Goal: Task Accomplishment & Management: Manage account settings

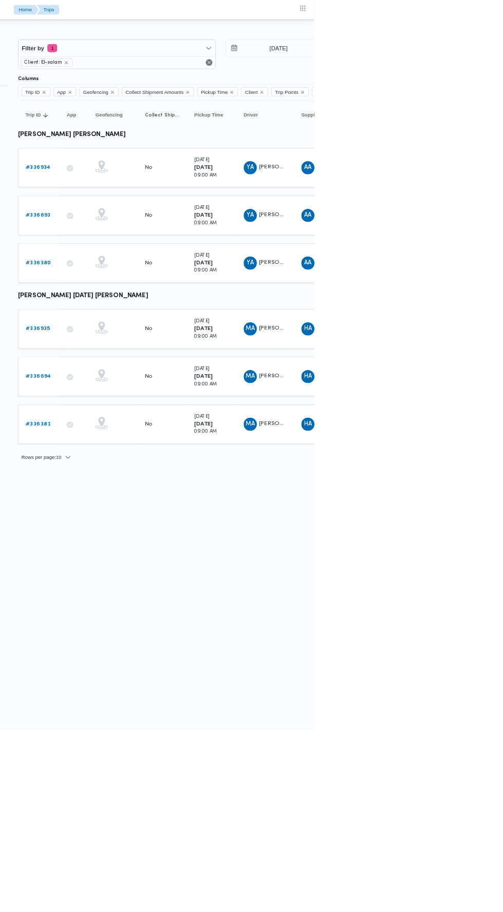
click at [460, 462] on span "MA محمد عبدالوهاب رمضان محمد حسن" at bounding box center [441, 470] width 53 height 16
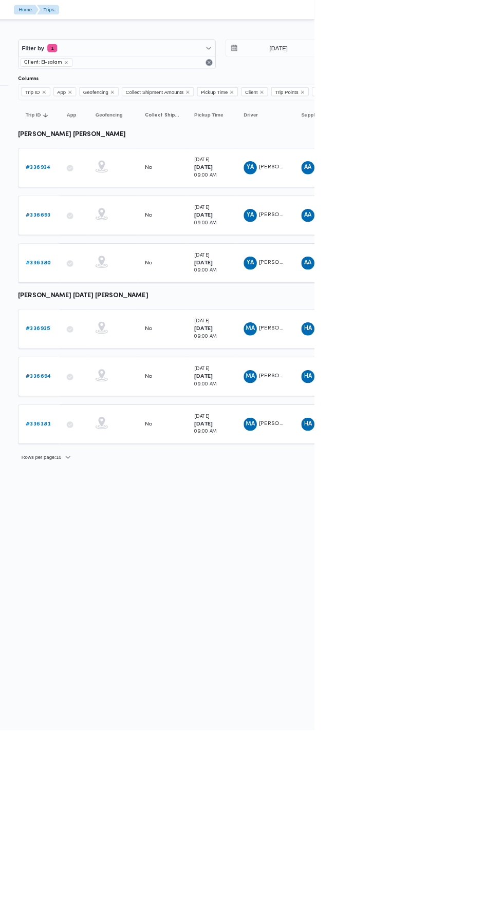
click at [330, 448] on td "Collect Shipment Amounts No" at bounding box center [313, 470] width 62 height 49
click at [161, 407] on b "# 336935" at bounding box center [158, 410] width 30 height 7
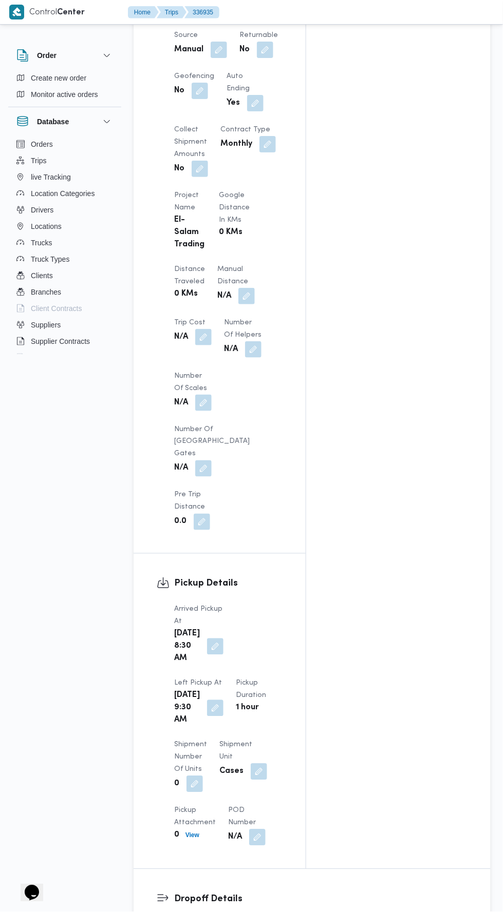
scroll to position [708, 0]
click at [238, 289] on button "button" at bounding box center [246, 297] width 16 height 16
click at [160, 271] on input "Manual Distance" at bounding box center [171, 268] width 102 height 21
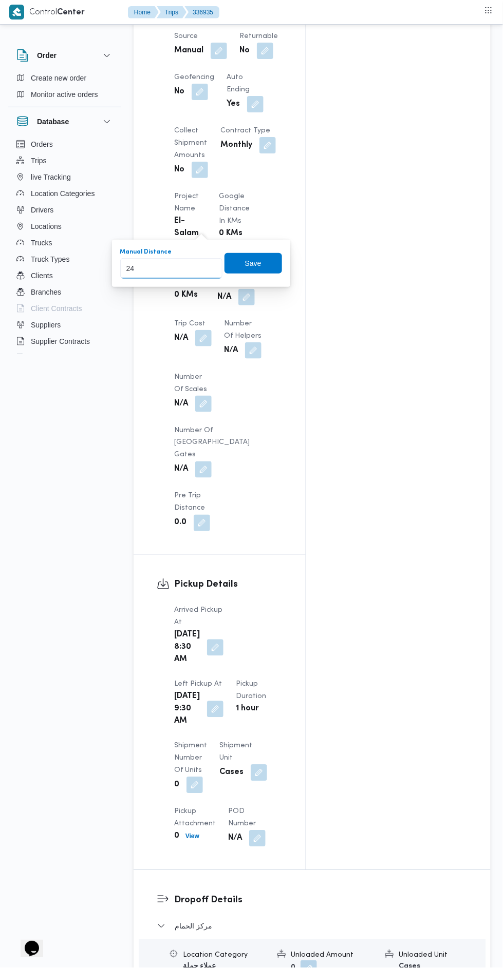
type input "249"
click at [236, 271] on span "Save" at bounding box center [253, 263] width 58 height 21
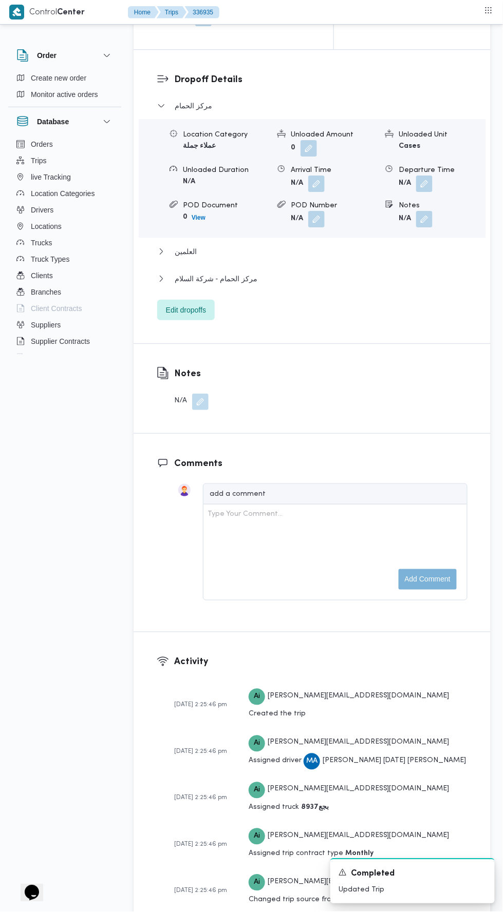
scroll to position [1260, 0]
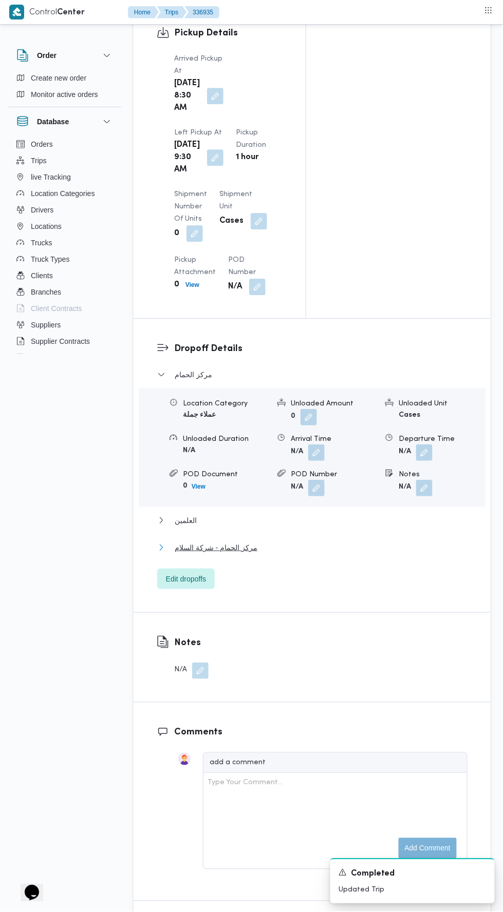
click at [204, 542] on span "مركز الحمام - شركة السلام" at bounding box center [216, 548] width 83 height 12
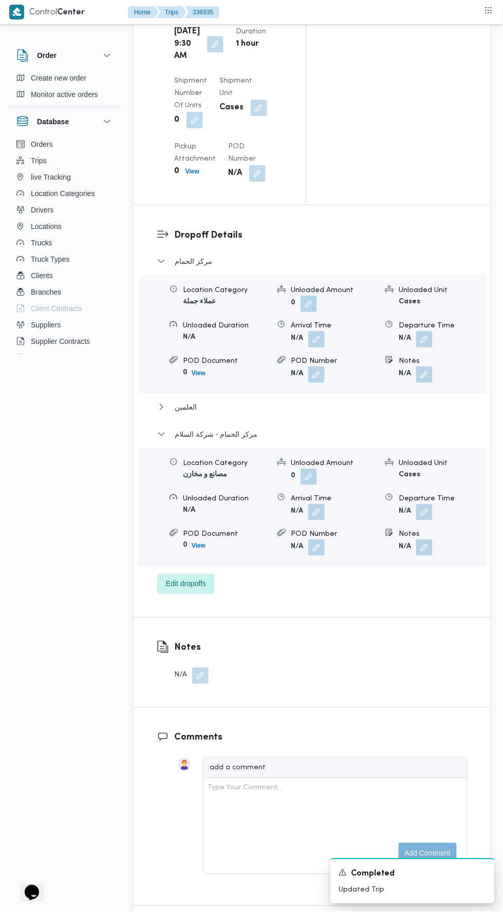
scroll to position [1378, 0]
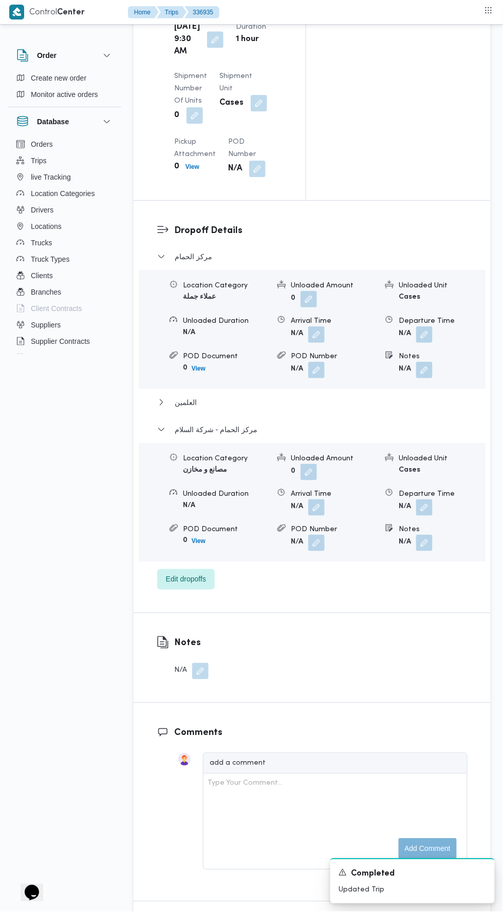
click at [417, 500] on button "button" at bounding box center [424, 508] width 16 height 16
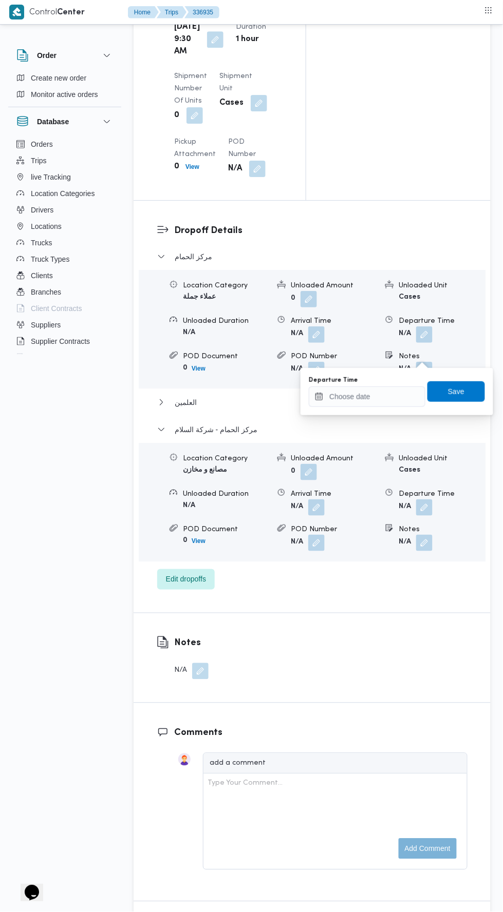
click at [351, 379] on label "Departure Time" at bounding box center [333, 380] width 49 height 8
click at [351, 387] on input "Departure Time" at bounding box center [367, 397] width 117 height 21
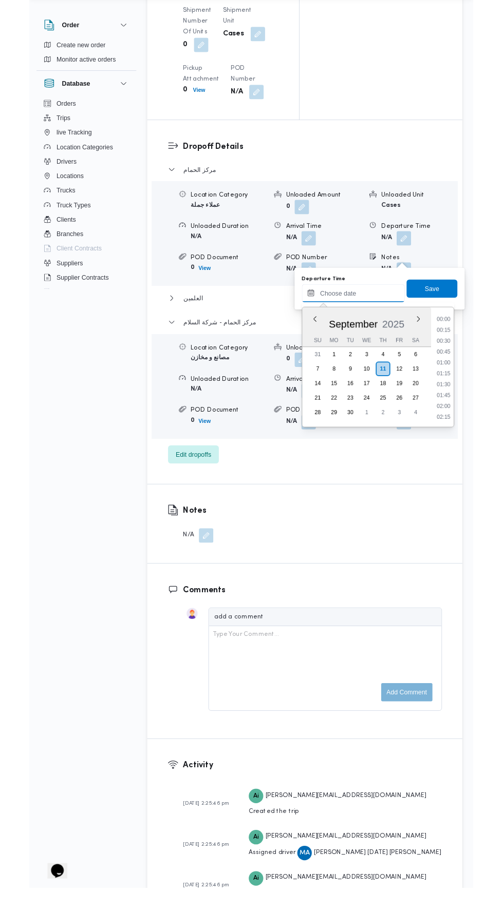
scroll to position [985, 0]
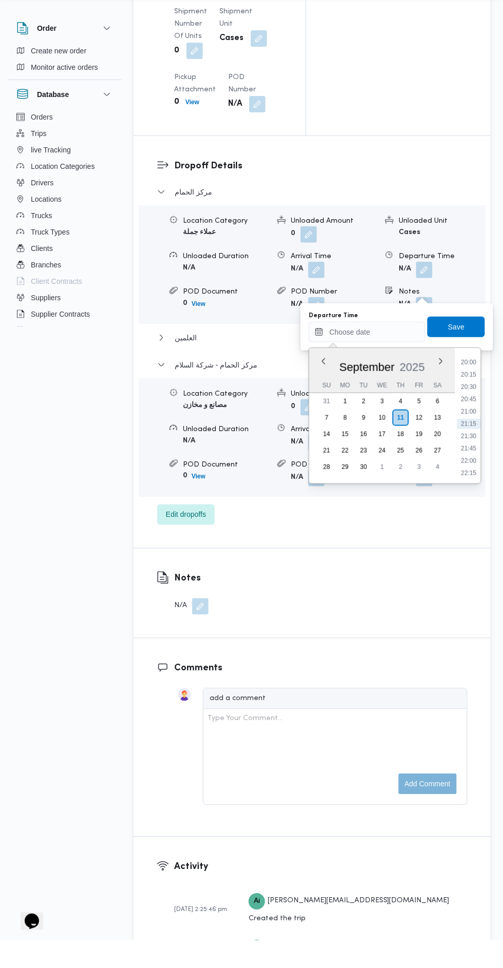
click at [467, 389] on li "20:00" at bounding box center [469, 390] width 24 height 10
type input "11/09/2025 20:00"
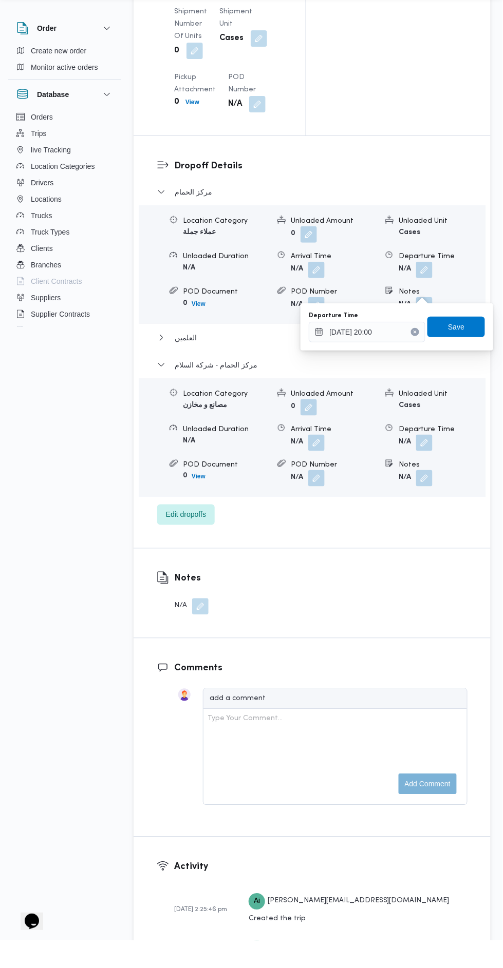
click at [449, 366] on div "Departure Time 11/09/2025 20:00 Save" at bounding box center [397, 354] width 178 height 33
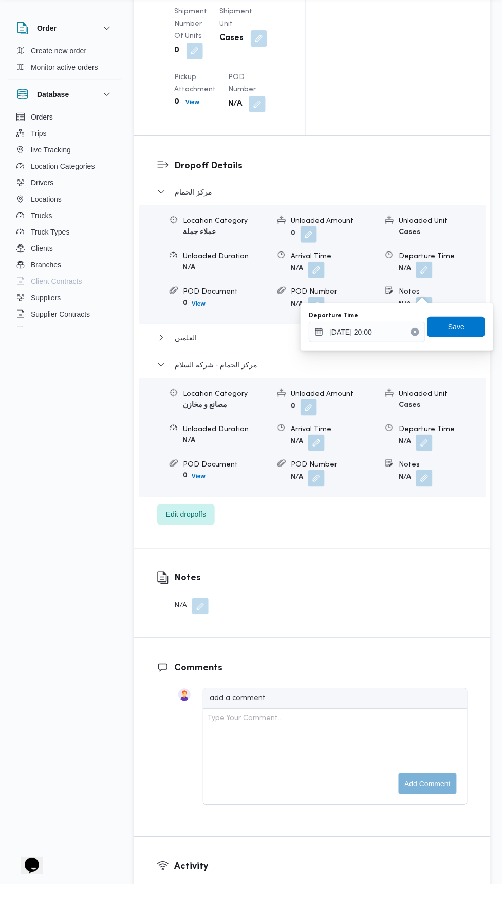
scroll to position [1416, 0]
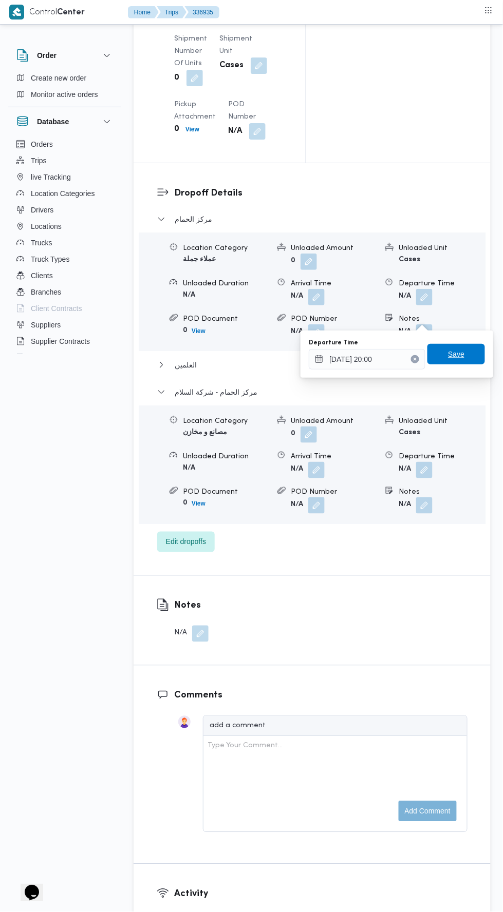
click at [448, 354] on span "Save" at bounding box center [456, 354] width 58 height 21
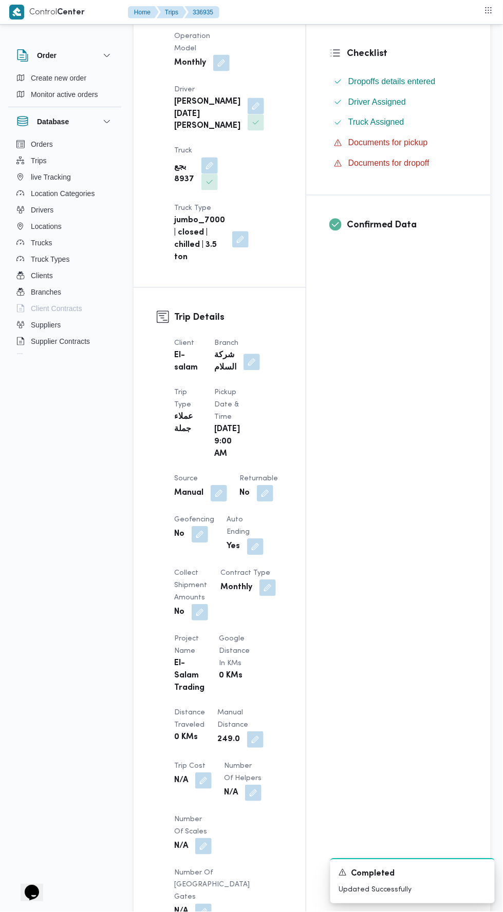
scroll to position [0, 0]
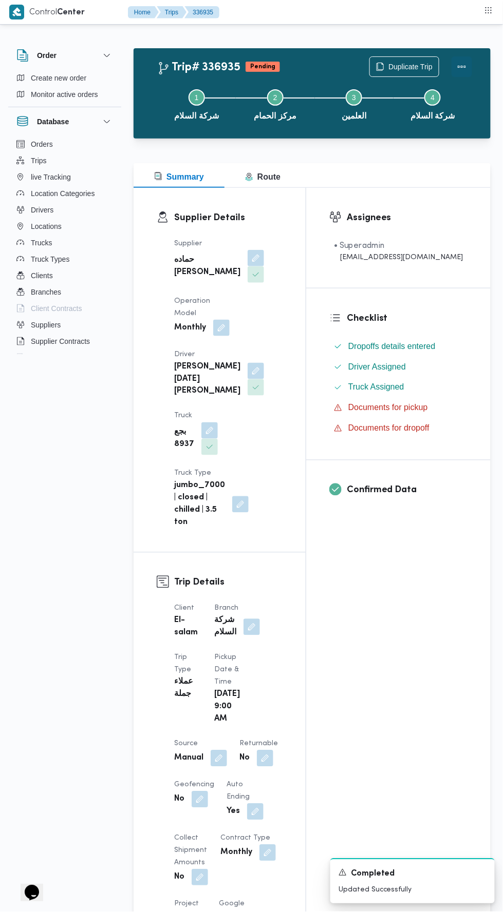
click at [463, 59] on button "Actions" at bounding box center [461, 66] width 21 height 21
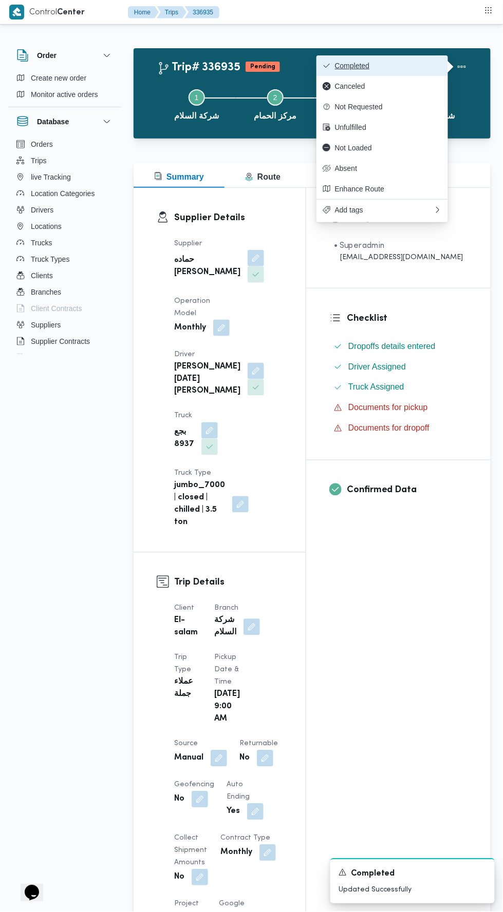
click at [351, 66] on span "Completed" at bounding box center [388, 66] width 107 height 8
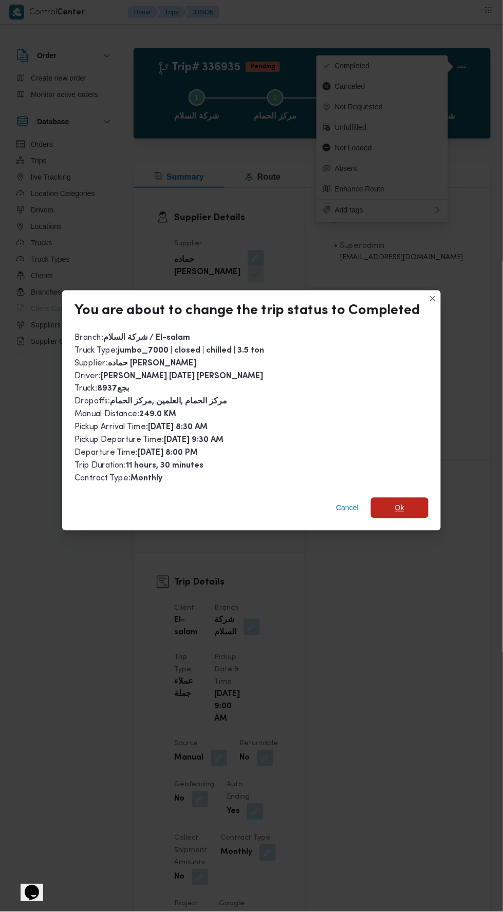
click at [397, 502] on span "Ok" at bounding box center [399, 508] width 9 height 12
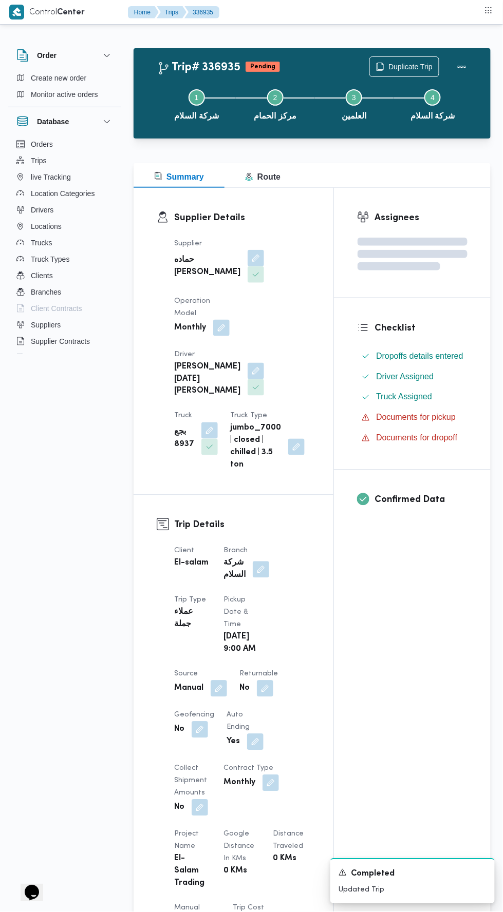
click at [361, 599] on div "Assignees Checklist Dropoffs details entered Driver Assigned Truck Assigned Doc…" at bounding box center [412, 791] width 157 height 1206
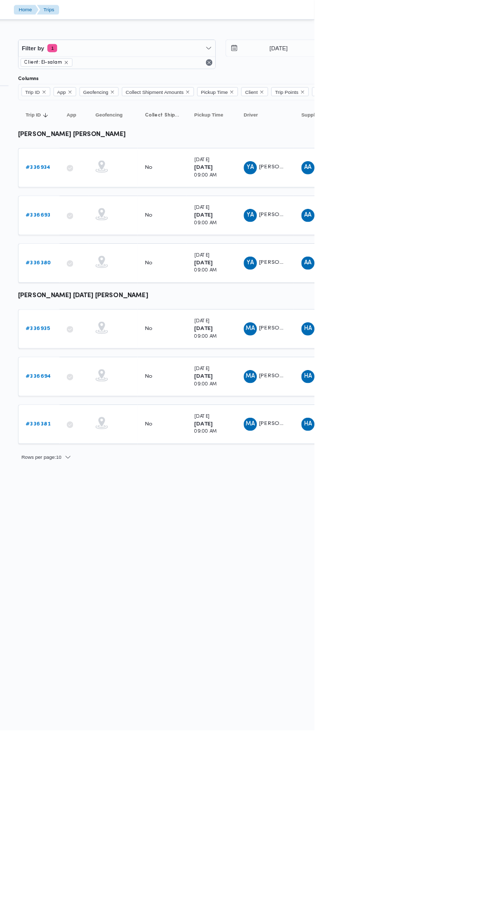
click at [160, 208] on b "# 336934" at bounding box center [158, 209] width 31 height 7
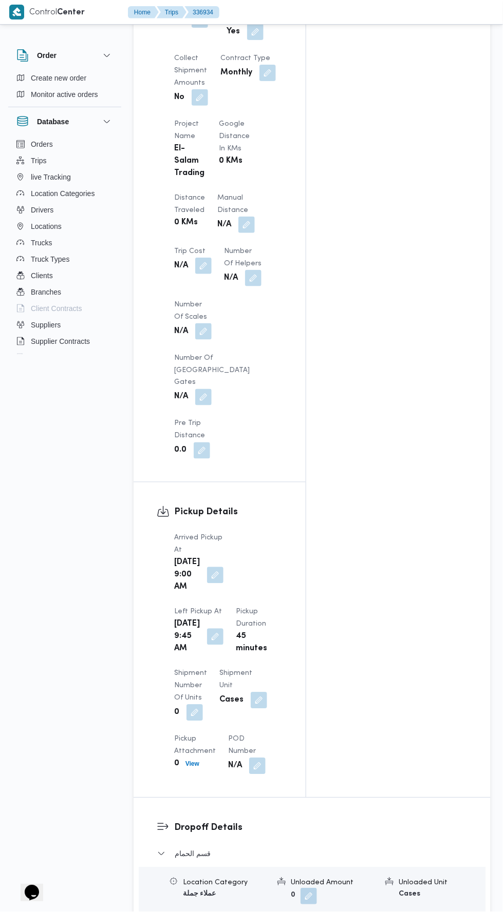
scroll to position [788, 0]
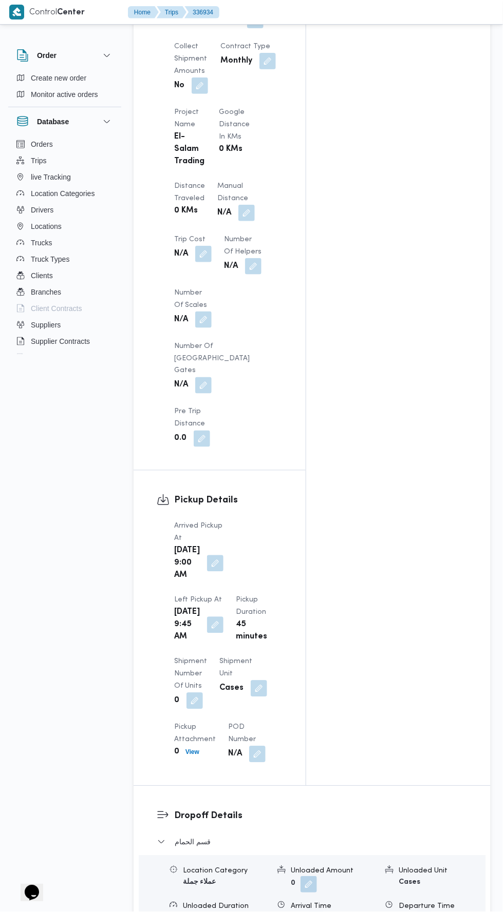
click at [238, 205] on button "button" at bounding box center [246, 213] width 16 height 16
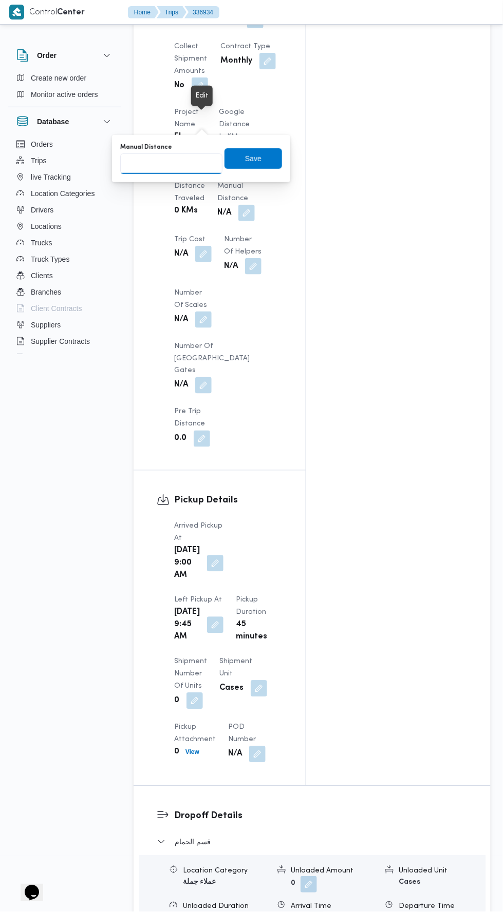
click at [204, 161] on input "Manual Distance" at bounding box center [171, 164] width 102 height 21
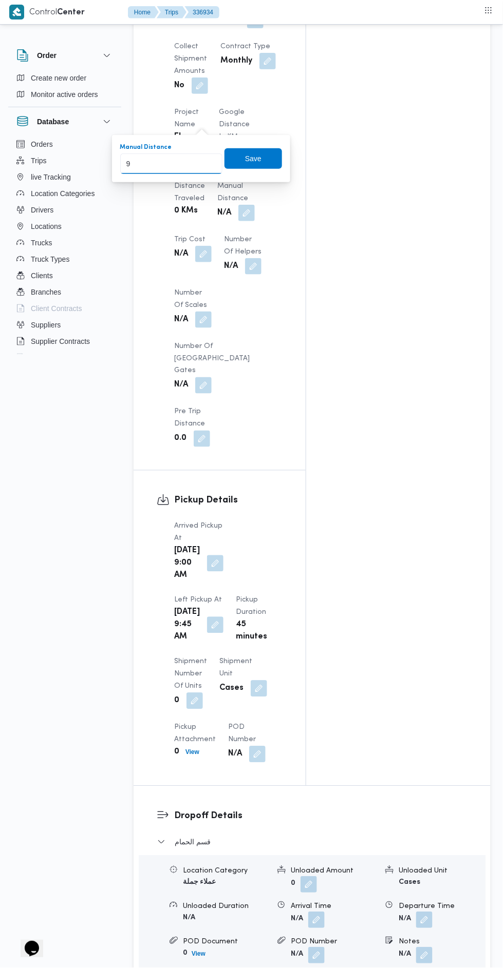
type input "90"
click at [252, 150] on span "Save" at bounding box center [253, 158] width 58 height 21
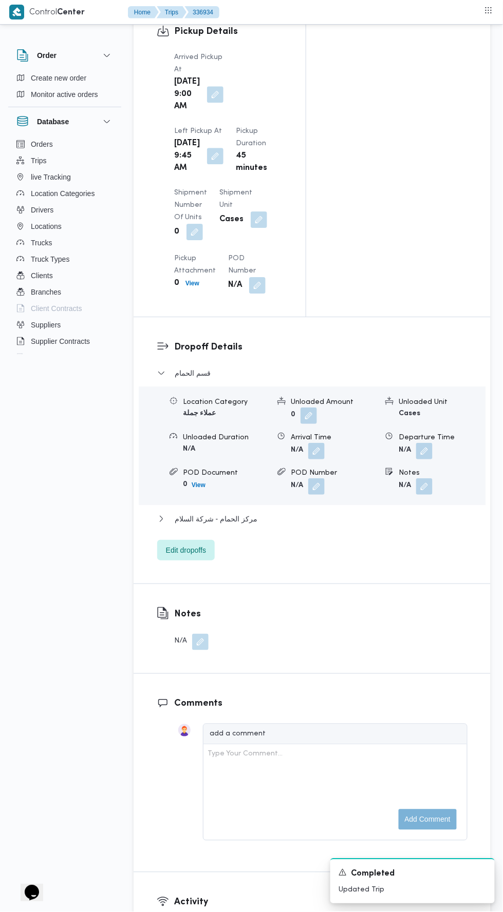
scroll to position [1169, 0]
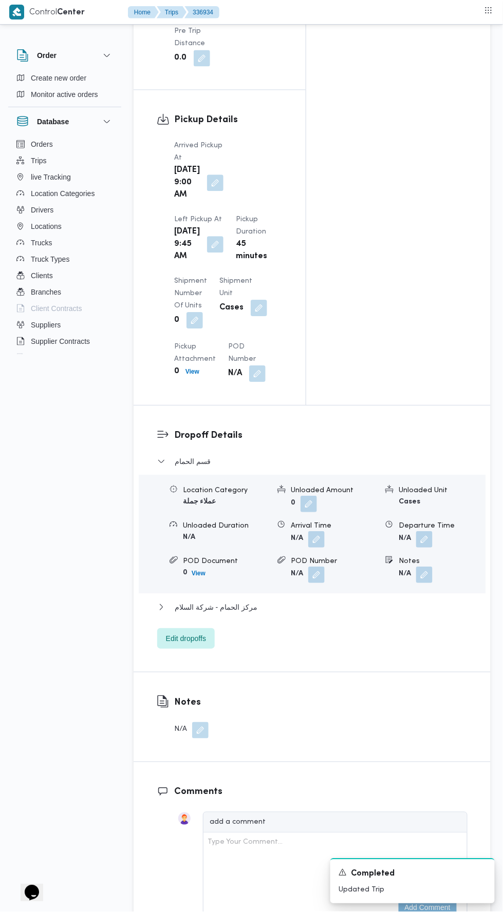
click at [360, 673] on div "Notes N/A" at bounding box center [311, 717] width 357 height 89
click at [349, 601] on button "مركز الحمام - شركة السلام" at bounding box center [312, 607] width 310 height 12
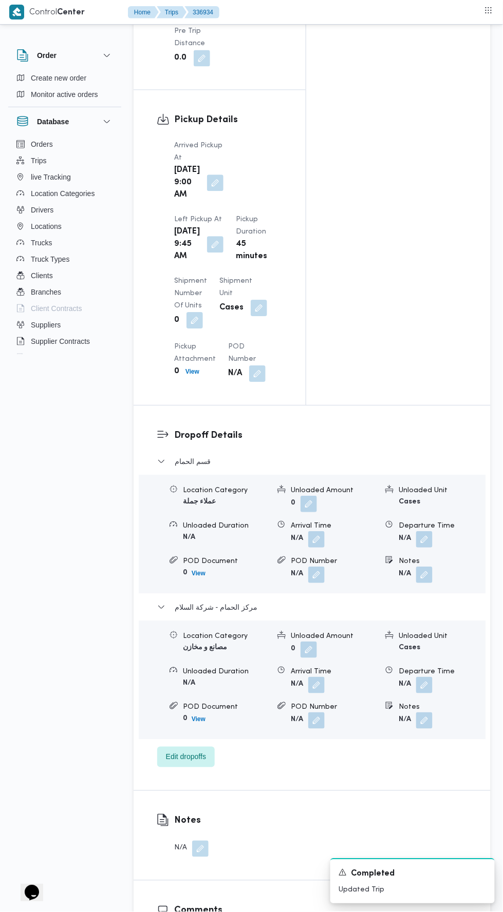
click at [425, 677] on button "button" at bounding box center [424, 685] width 16 height 16
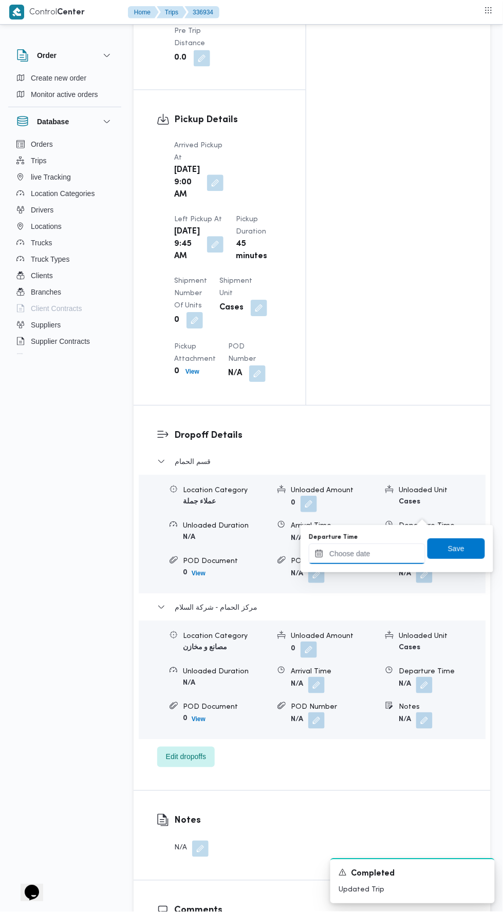
click at [385, 553] on input "Departure Time" at bounding box center [367, 554] width 117 height 21
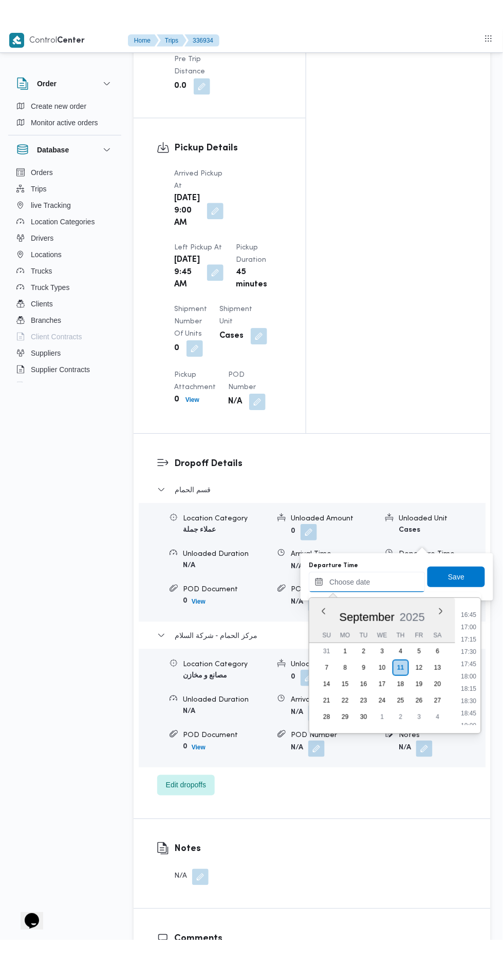
scroll to position [824, 0]
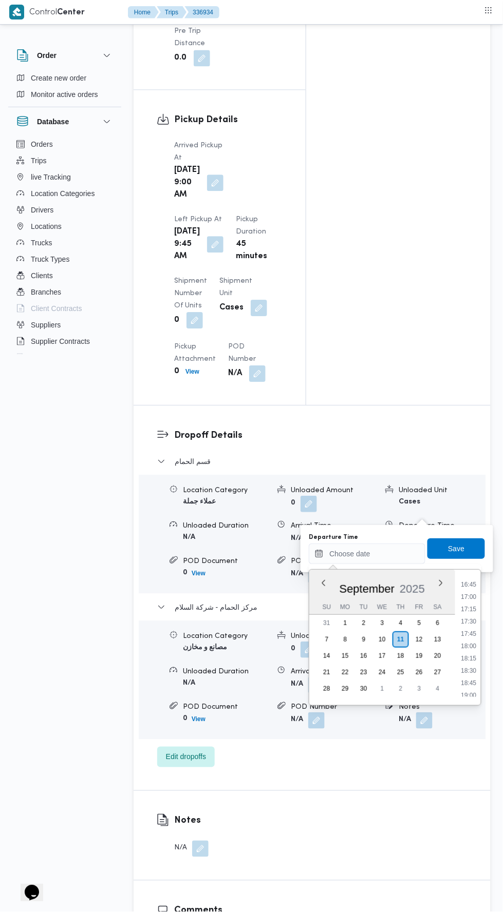
click at [470, 618] on li "17:30" at bounding box center [469, 622] width 24 height 10
type input "11/09/2025 17:30"
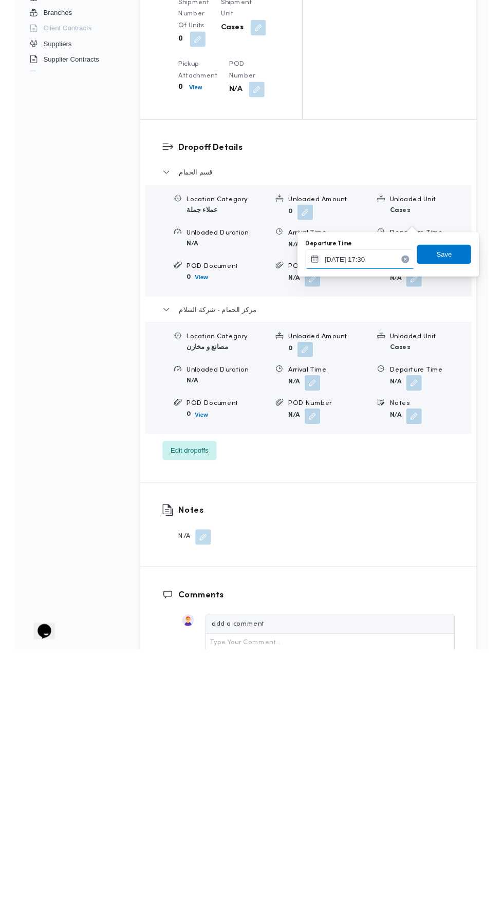
scroll to position [1169, 0]
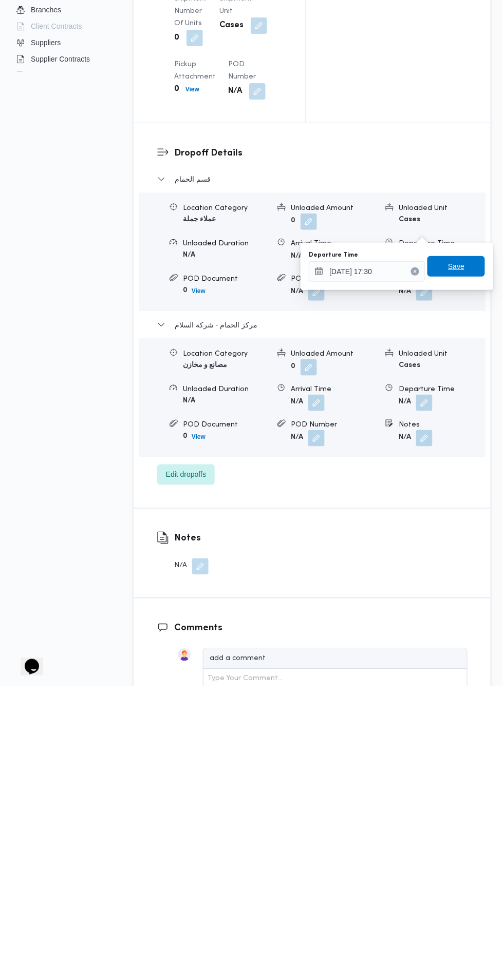
click at [457, 548] on span "Save" at bounding box center [456, 549] width 16 height 12
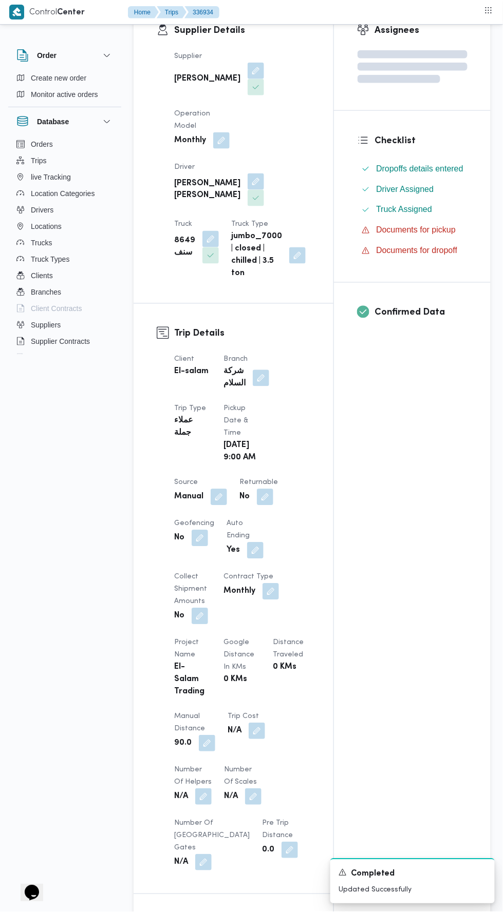
scroll to position [0, 0]
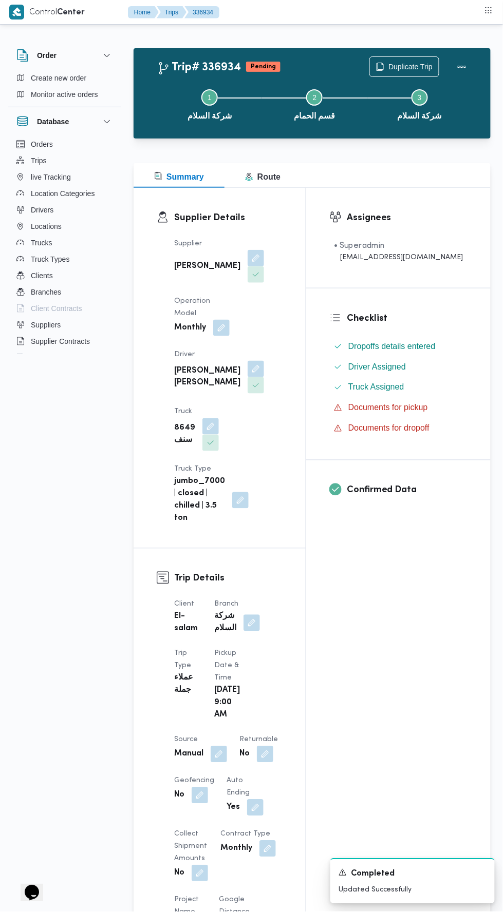
click at [463, 71] on button "Actions" at bounding box center [461, 66] width 21 height 21
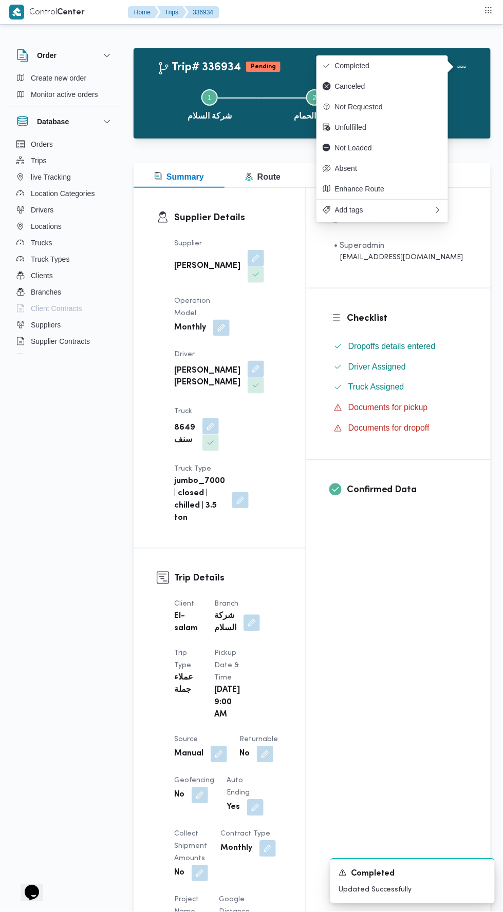
click at [411, 68] on span "Completed" at bounding box center [388, 66] width 107 height 8
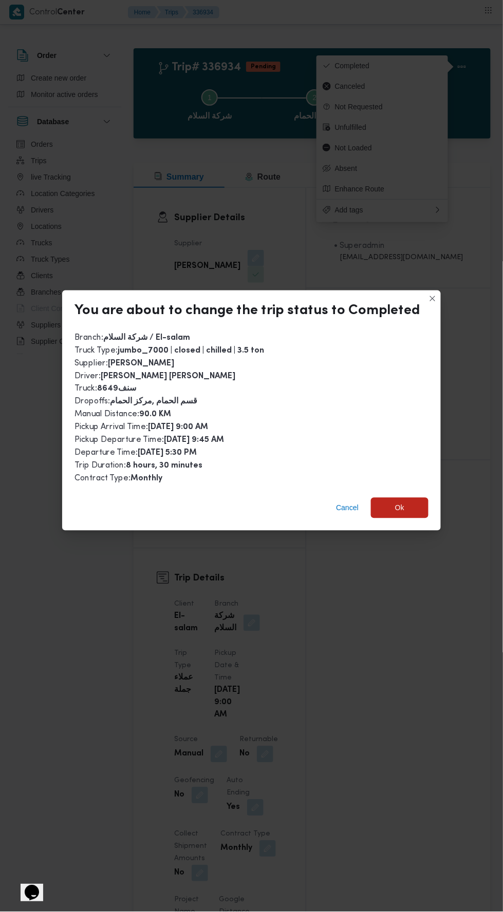
click at [397, 502] on span "Ok" at bounding box center [399, 508] width 9 height 12
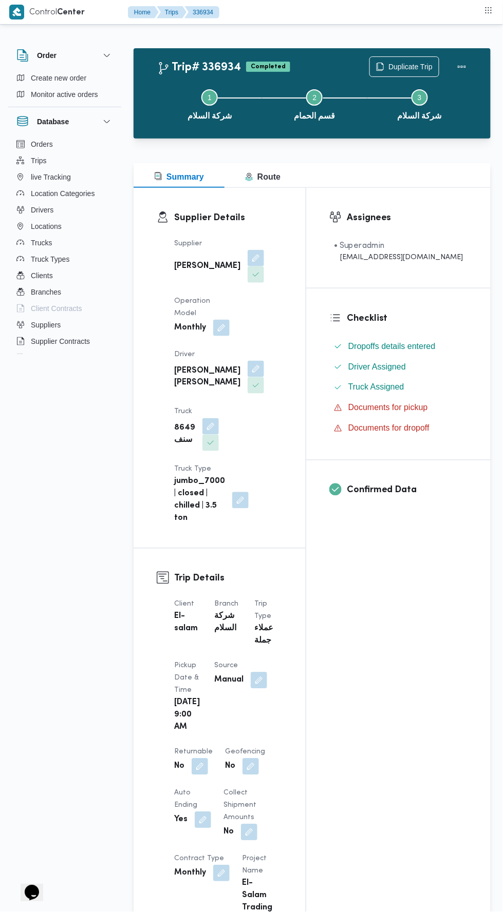
click at [362, 672] on div "Assignees • Superadmin mostafa.elrouby@illa.com.eg Checklist Dropoffs details e…" at bounding box center [398, 864] width 184 height 1353
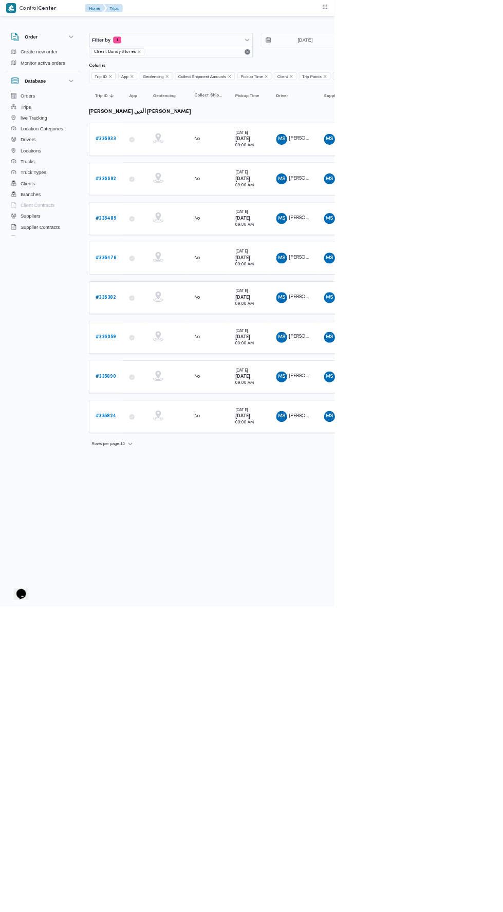
click at [164, 208] on b "# 336933" at bounding box center [158, 209] width 30 height 7
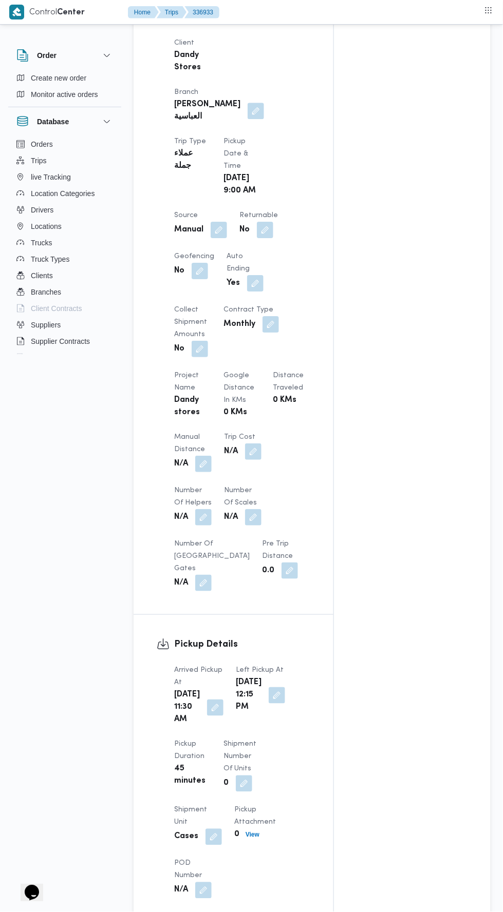
scroll to position [554, 0]
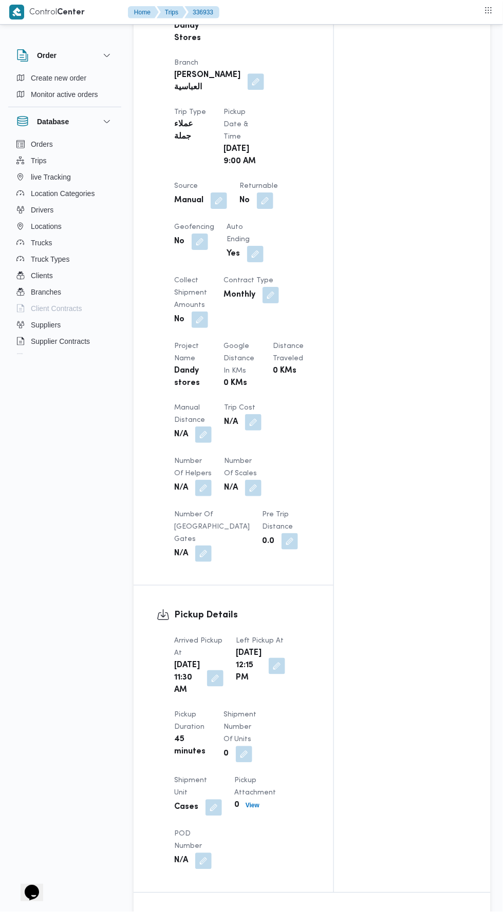
click at [204, 427] on button "button" at bounding box center [203, 435] width 16 height 16
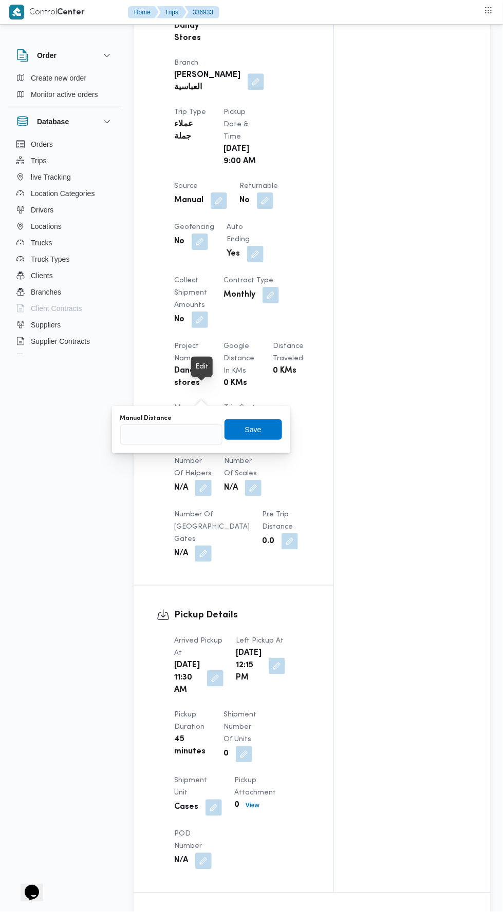
click at [187, 434] on input "Manual Distance" at bounding box center [171, 435] width 102 height 21
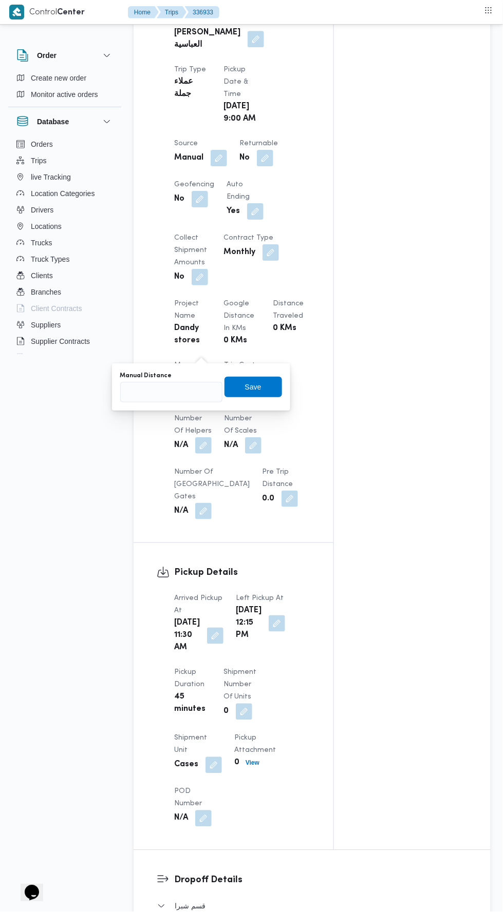
scroll to position [619, 0]
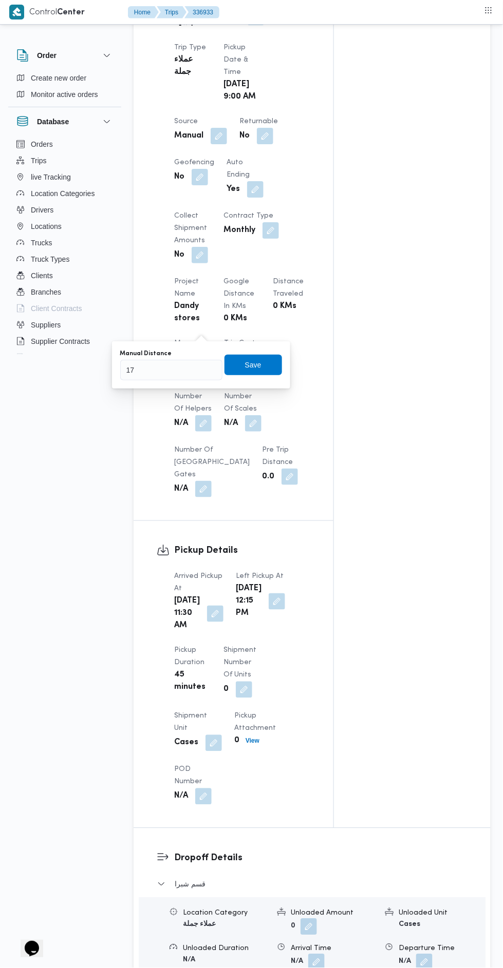
type input "170"
click at [257, 361] on span "Save" at bounding box center [253, 365] width 16 height 12
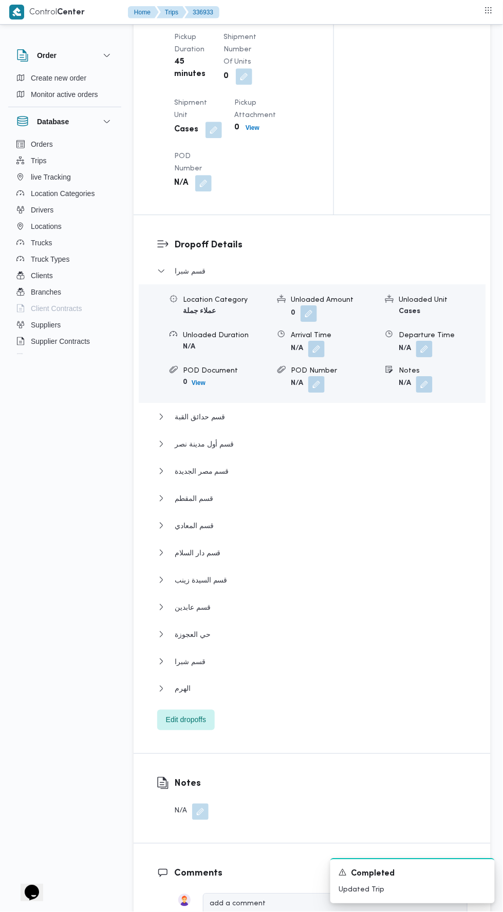
click at [330, 683] on button "الهرم" at bounding box center [312, 689] width 310 height 12
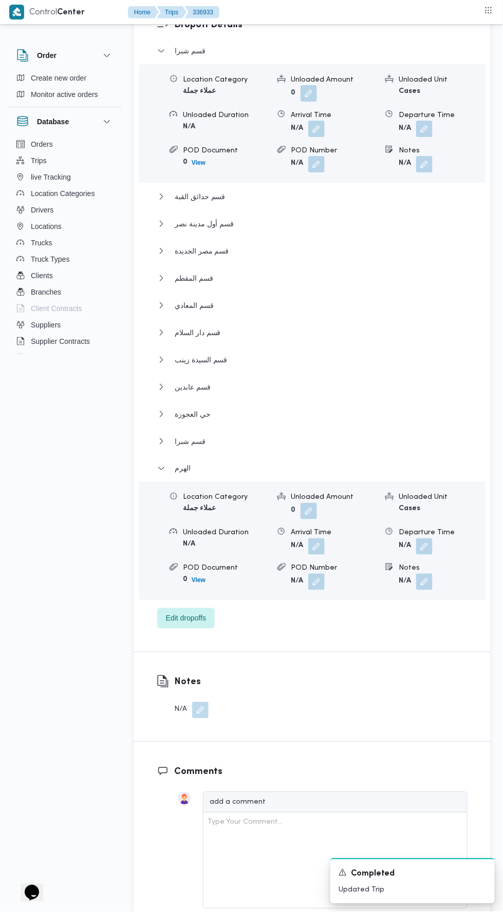
scroll to position [1450, 0]
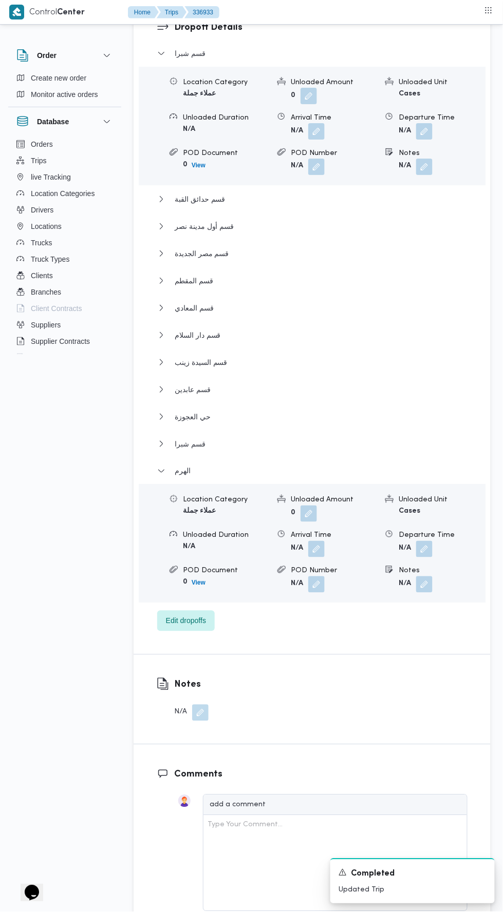
click at [428, 541] on button "button" at bounding box center [424, 549] width 16 height 16
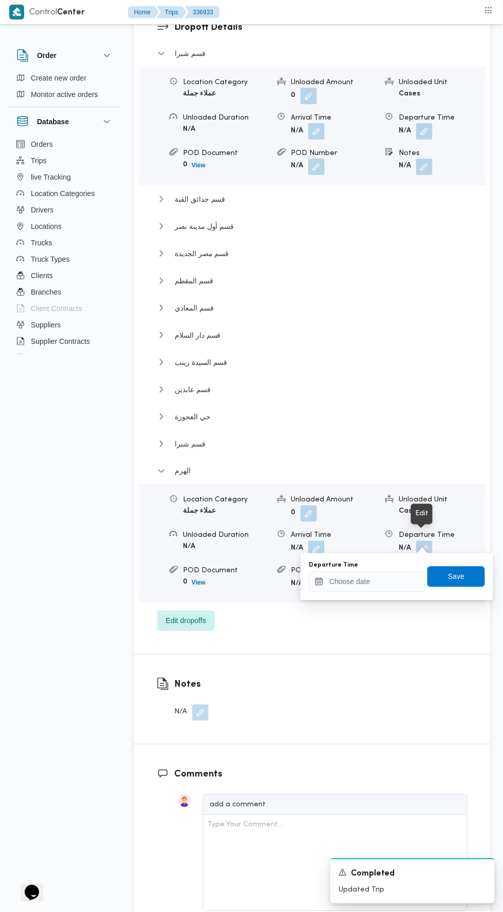
click at [376, 581] on input "Departure Time" at bounding box center [367, 582] width 117 height 21
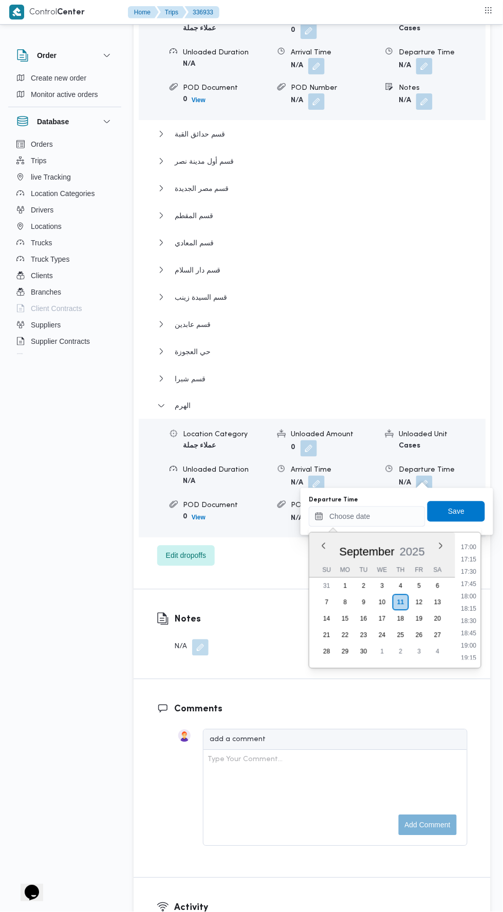
scroll to position [835, 0]
click at [470, 575] on li "17:30" at bounding box center [469, 574] width 24 height 10
type input "11/09/2025 17:30"
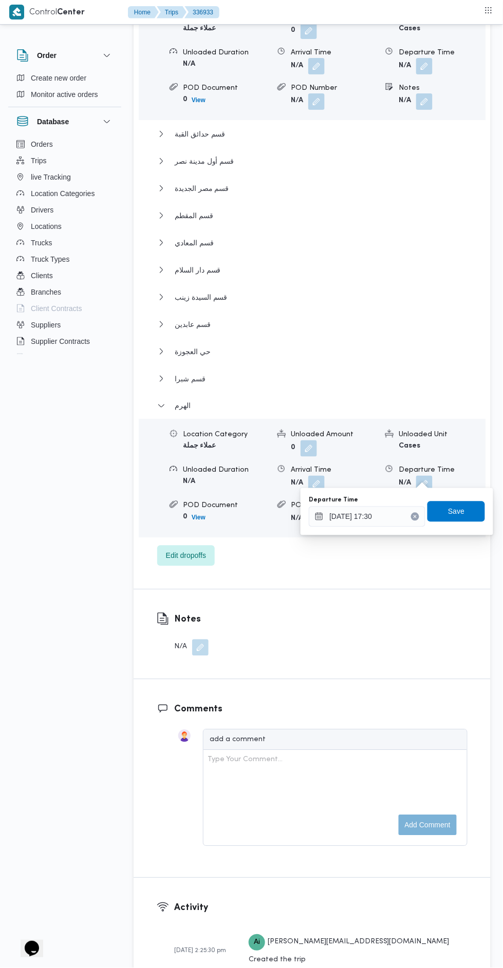
click at [472, 510] on span "Save" at bounding box center [456, 512] width 58 height 21
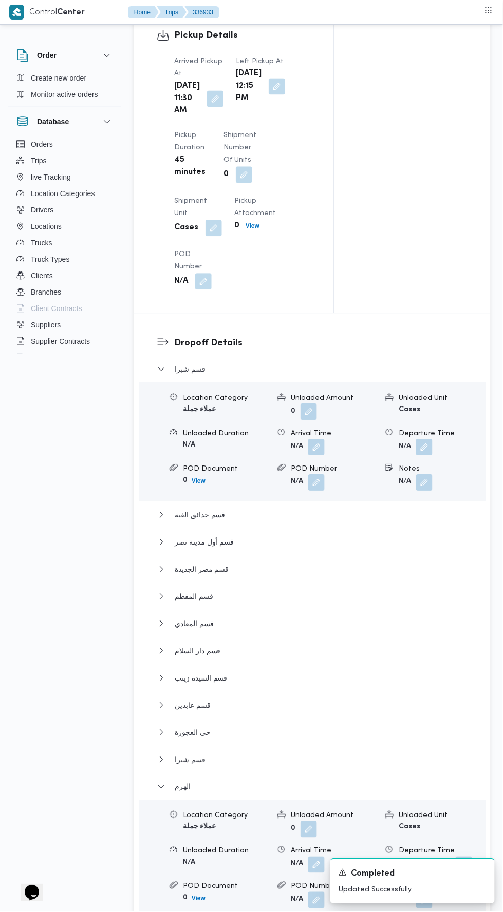
scroll to position [0, 0]
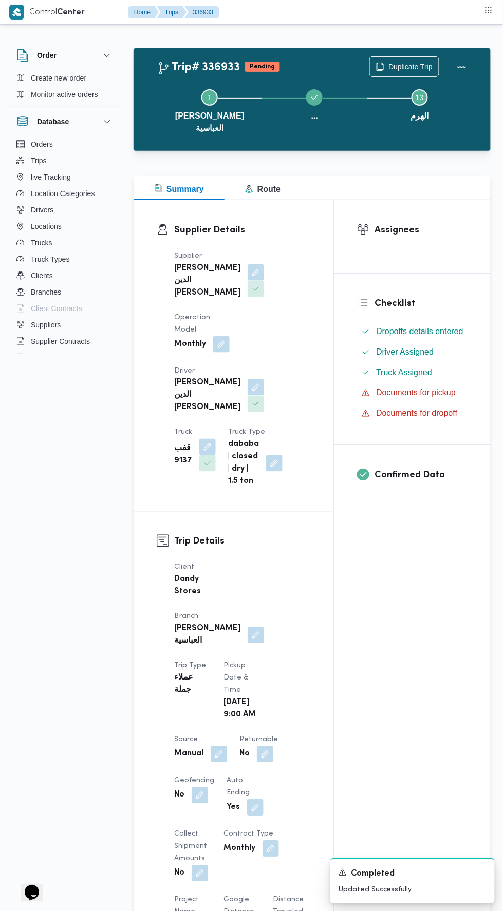
click at [469, 68] on button "Actions" at bounding box center [461, 66] width 21 height 21
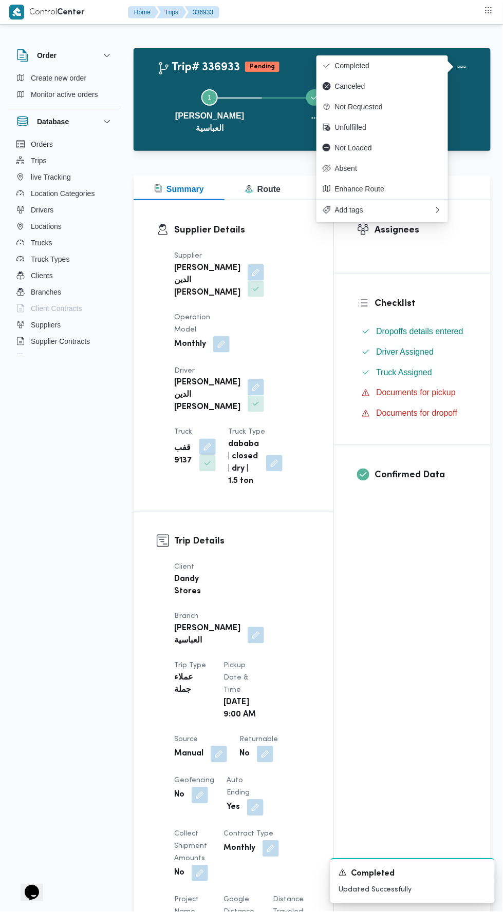
click at [412, 66] on span "Completed" at bounding box center [388, 66] width 107 height 8
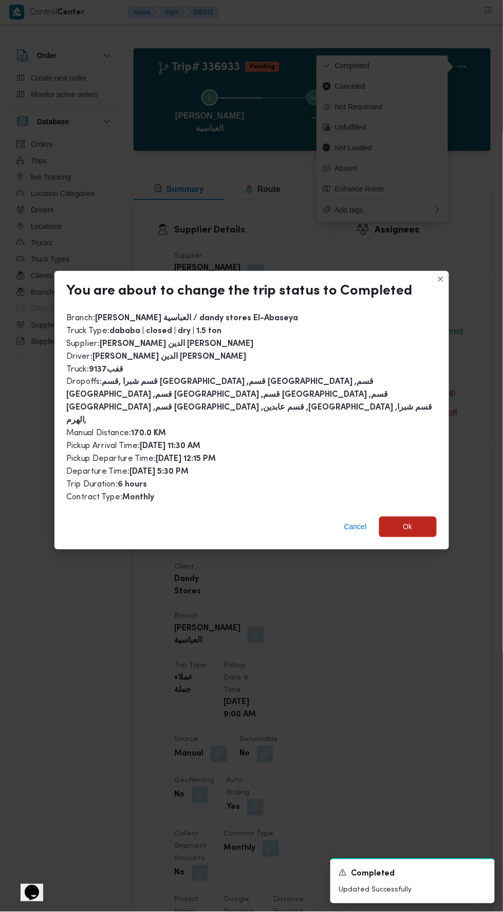
click at [428, 517] on span "Ok" at bounding box center [408, 527] width 58 height 21
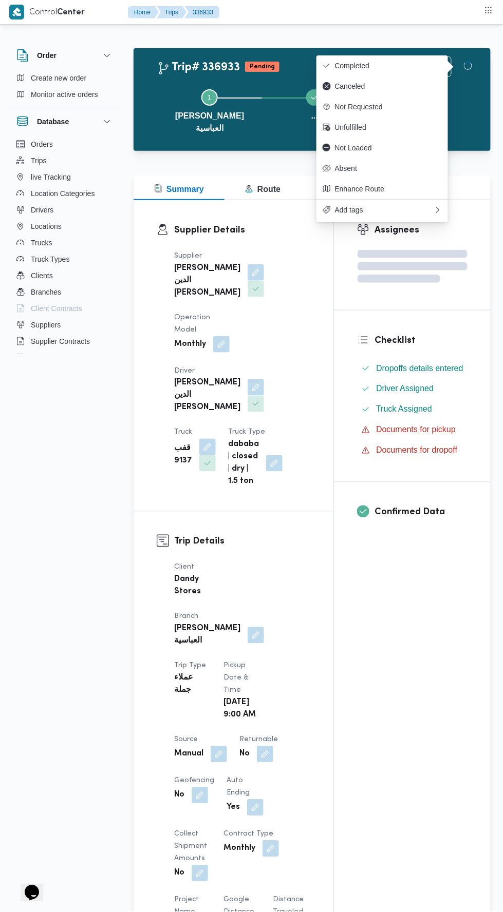
click at [425, 635] on div "Assignees Checklist Dropoffs details entered Driver Assigned Truck Assigned Doc…" at bounding box center [412, 823] width 157 height 1247
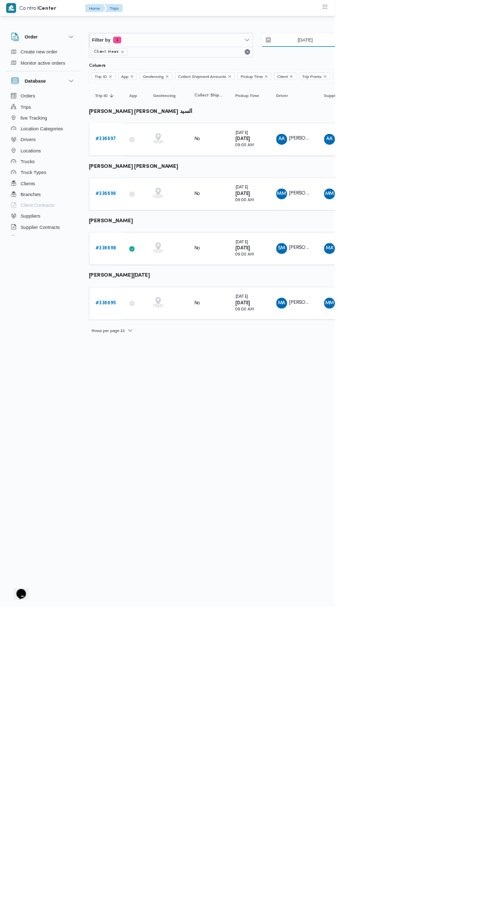
click at [471, 60] on input "[DATE]" at bounding box center [451, 60] width 117 height 21
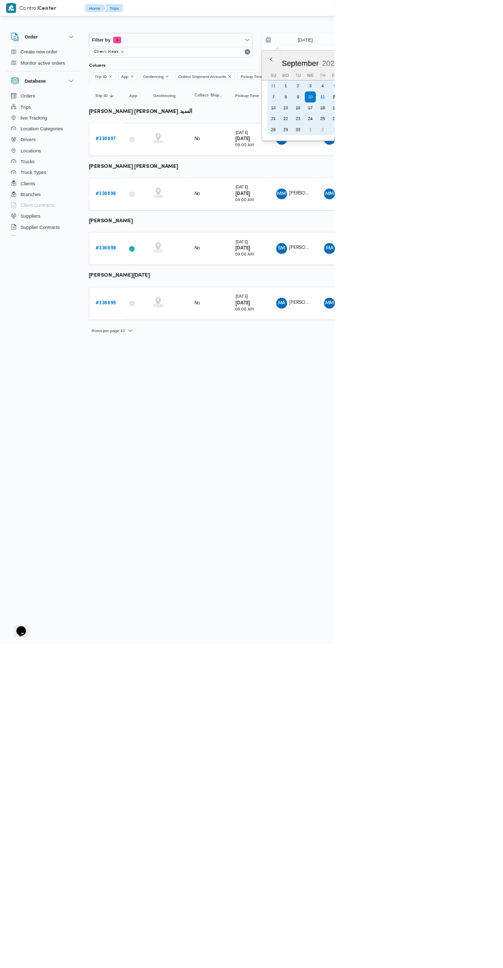
click at [483, 143] on div "11" at bounding box center [484, 146] width 16 height 16
type input "[DATE]"
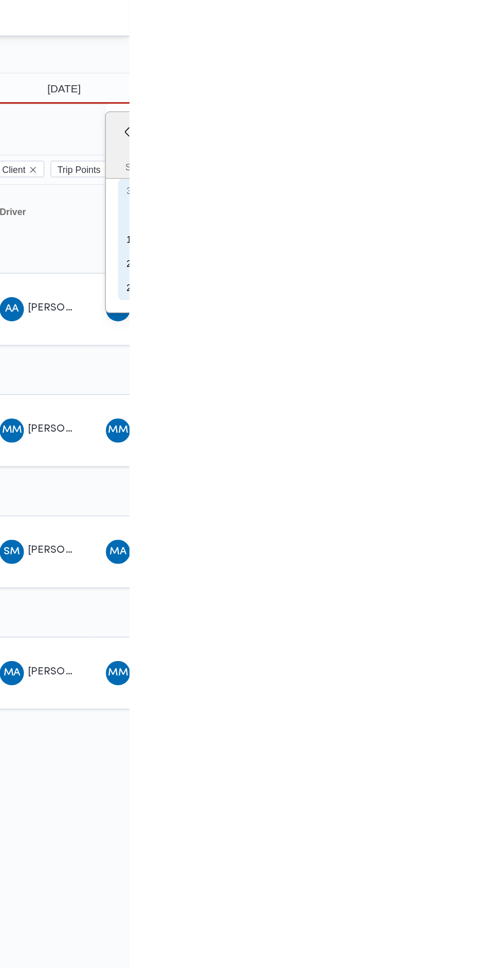
type input "[DATE]"
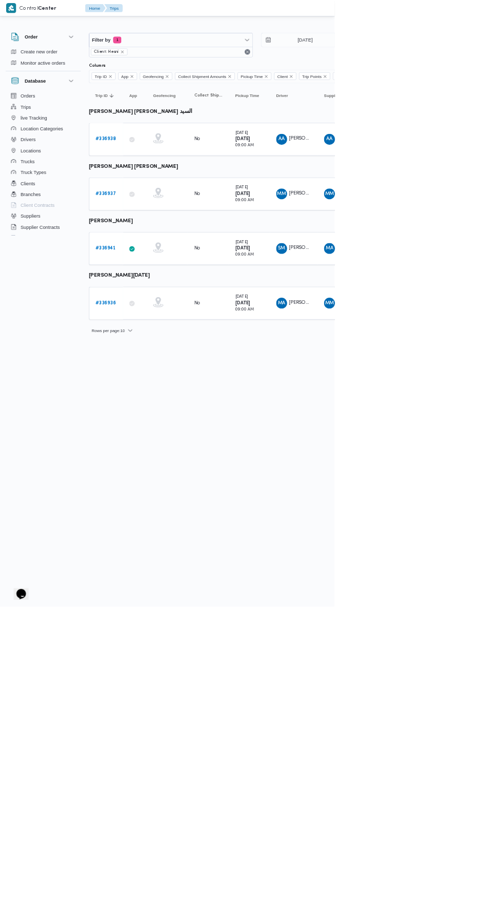
click at [170, 208] on b "# 336938" at bounding box center [158, 209] width 31 height 7
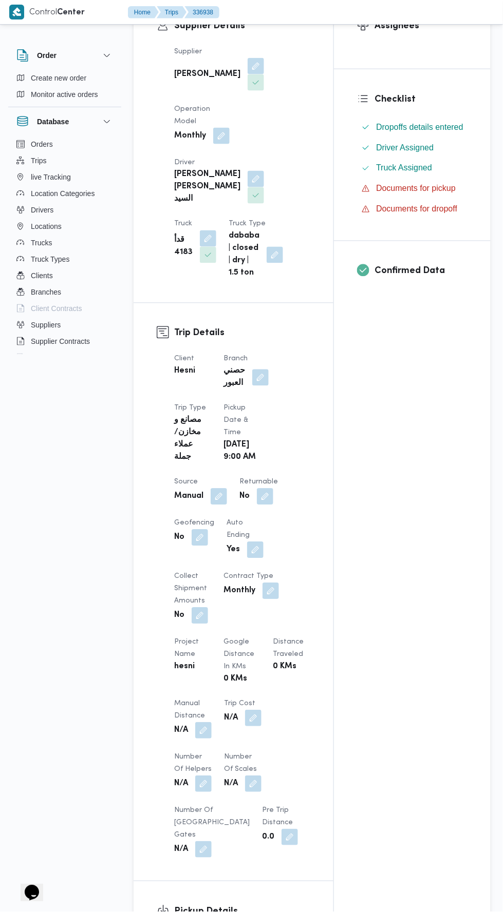
scroll to position [214, 0]
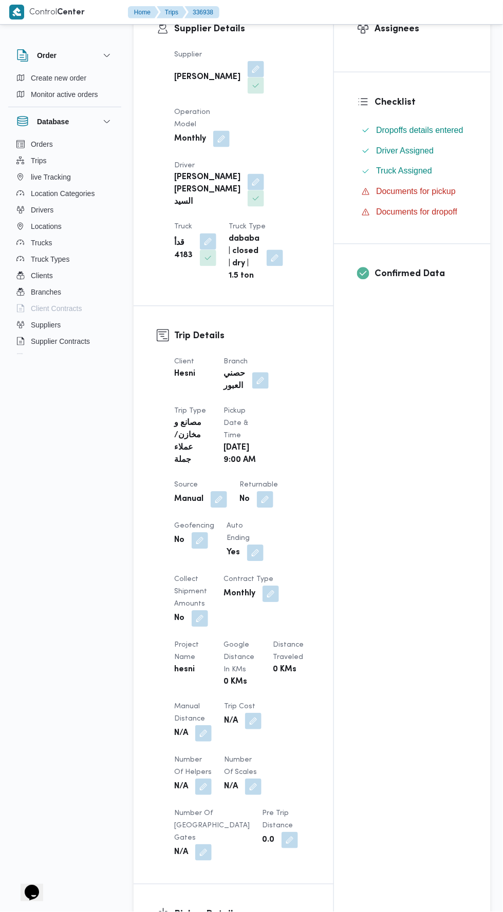
click at [254, 373] on button "button" at bounding box center [260, 381] width 16 height 16
click at [247, 408] on icon "Clear input" at bounding box center [248, 409] width 3 height 3
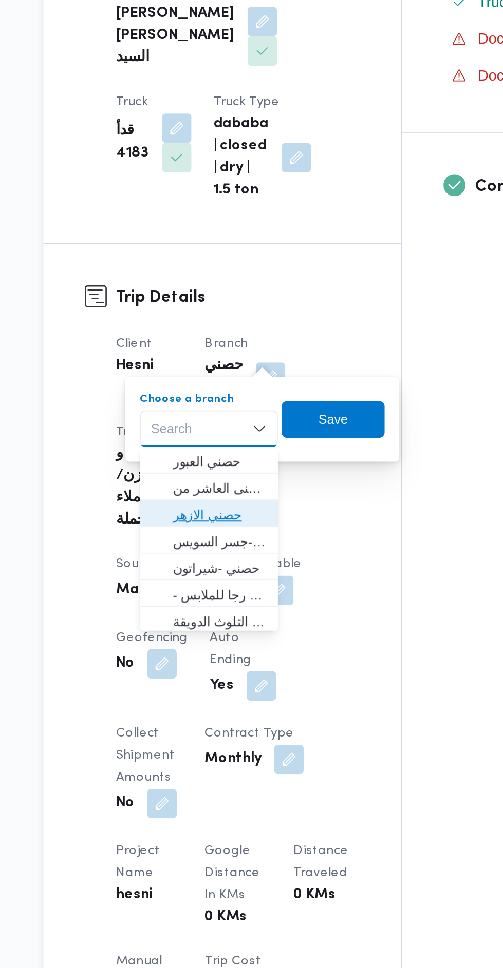
click at [237, 453] on span "حصني الازهر" at bounding box center [232, 458] width 52 height 12
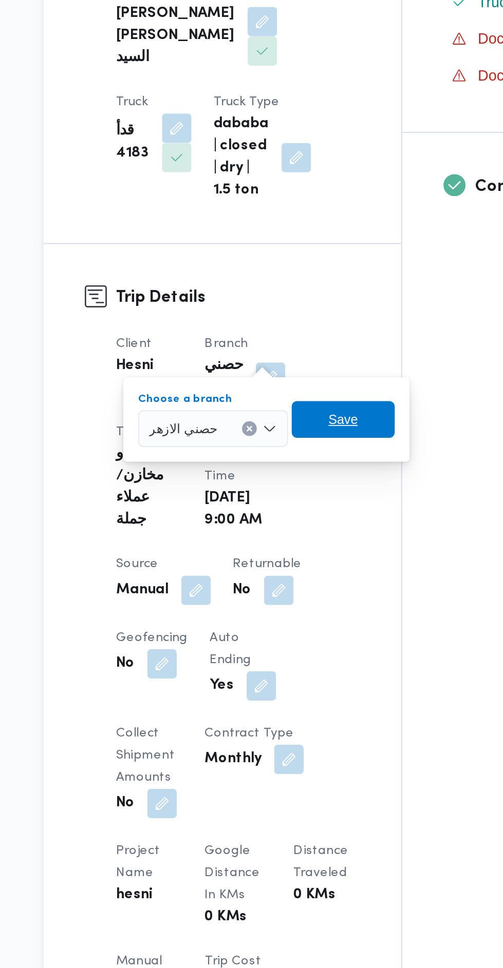
click at [293, 410] on span "Save" at bounding box center [301, 404] width 16 height 12
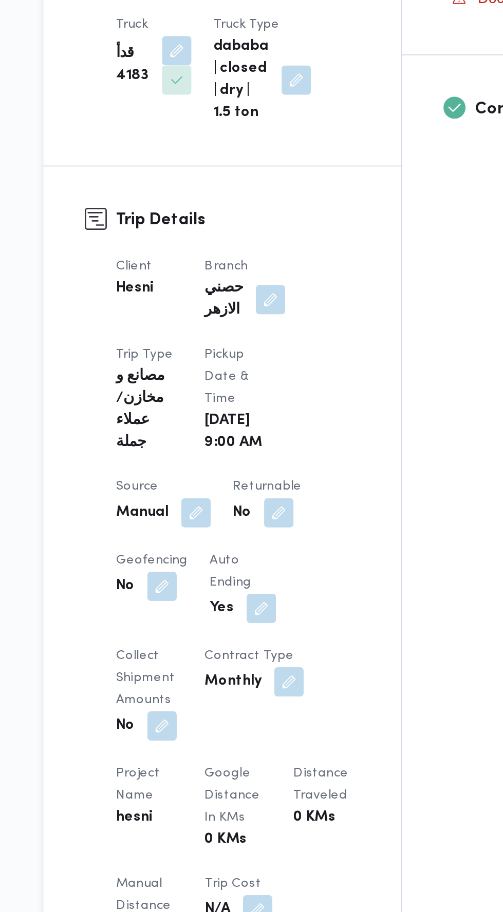
click at [264, 373] on button "button" at bounding box center [260, 381] width 16 height 16
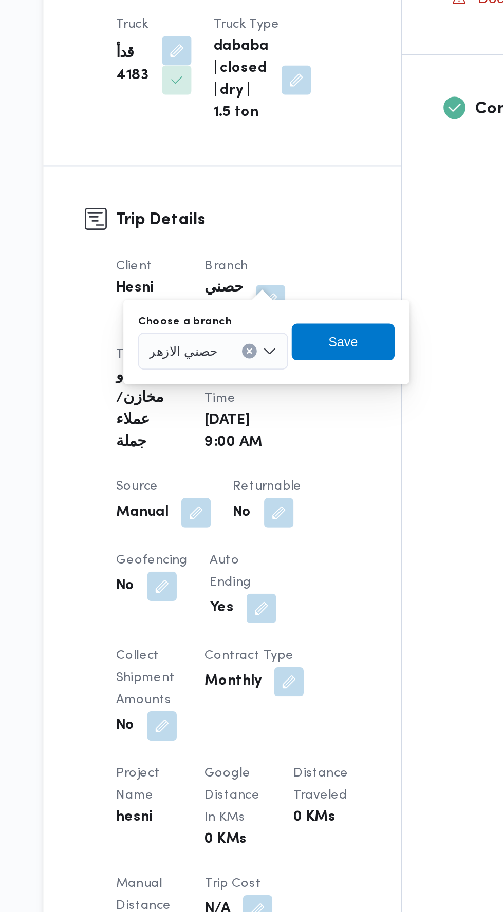
click at [244, 407] on button "Clear input" at bounding box center [248, 410] width 8 height 8
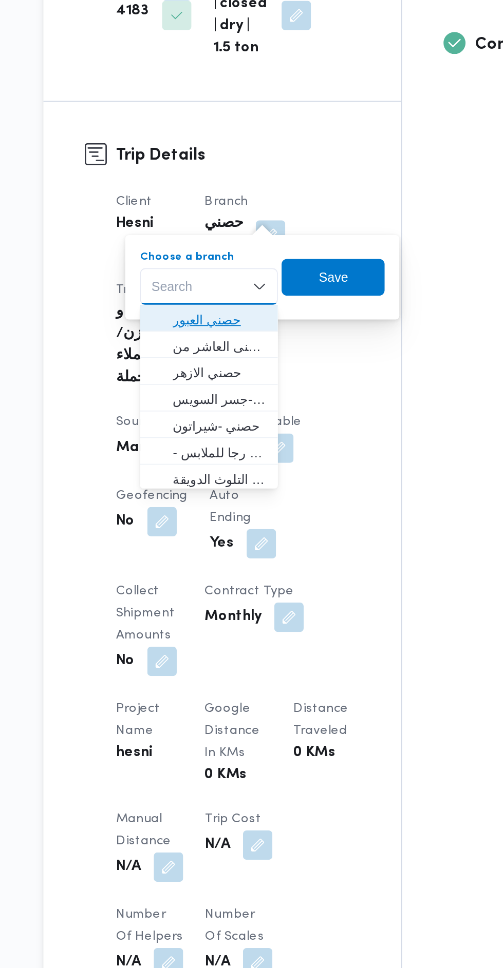
click at [255, 429] on span "حصني العبور" at bounding box center [232, 428] width 52 height 12
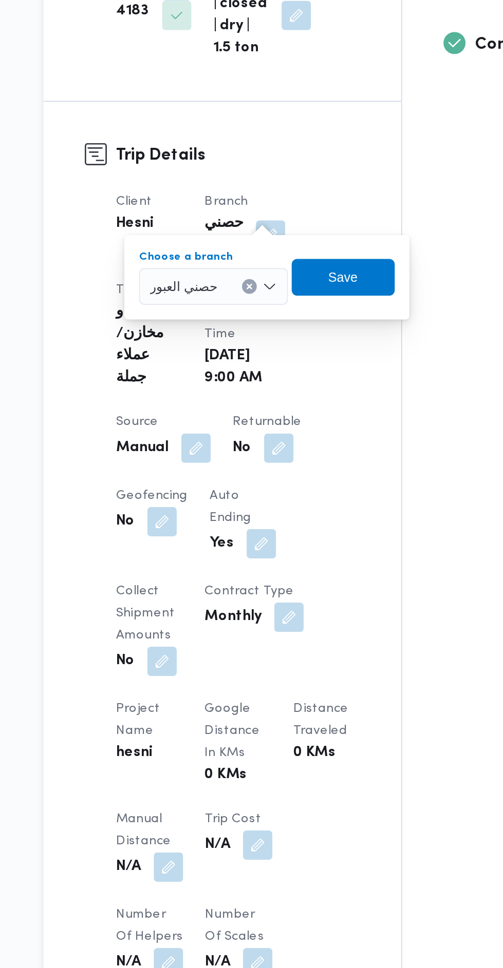
click at [295, 422] on div "You are in a dialog. To close this dialog, hit escape. Choose a branch حصني الع…" at bounding box center [258, 404] width 159 height 47
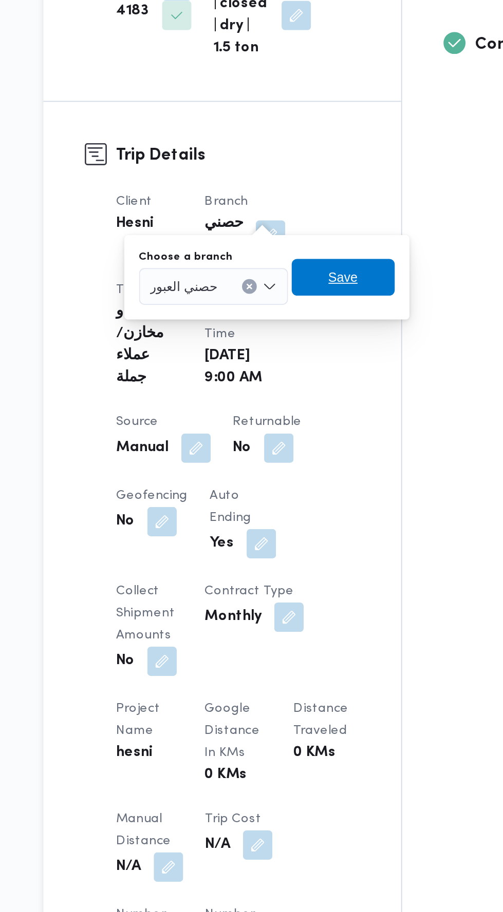
click at [318, 396] on span "Save" at bounding box center [301, 404] width 58 height 21
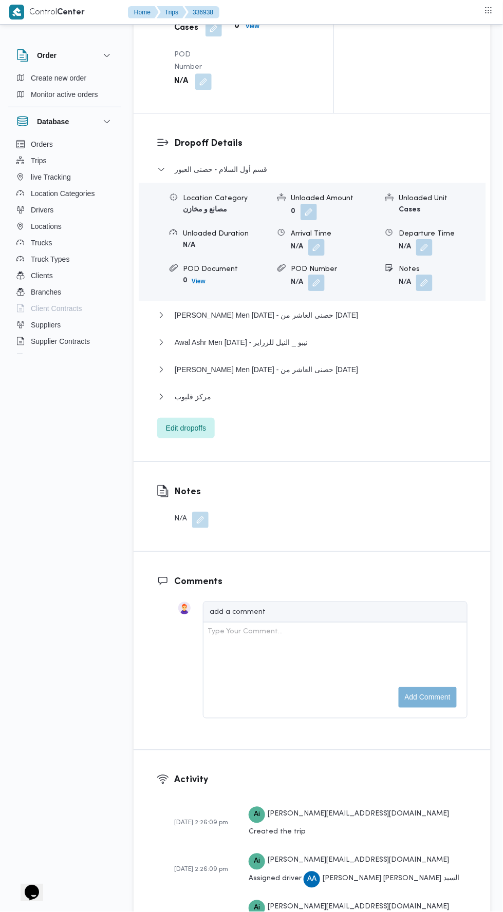
scroll to position [1301, 0]
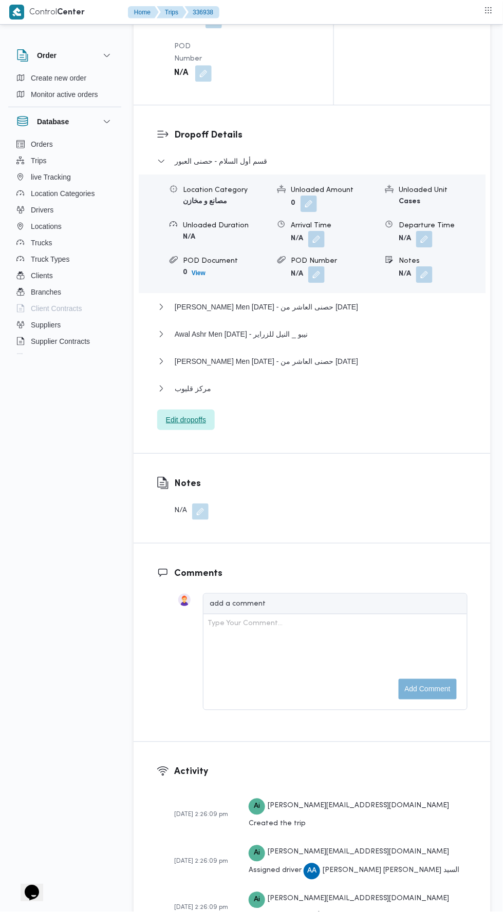
click at [183, 426] on span "Edit dropoffs" at bounding box center [186, 420] width 40 height 12
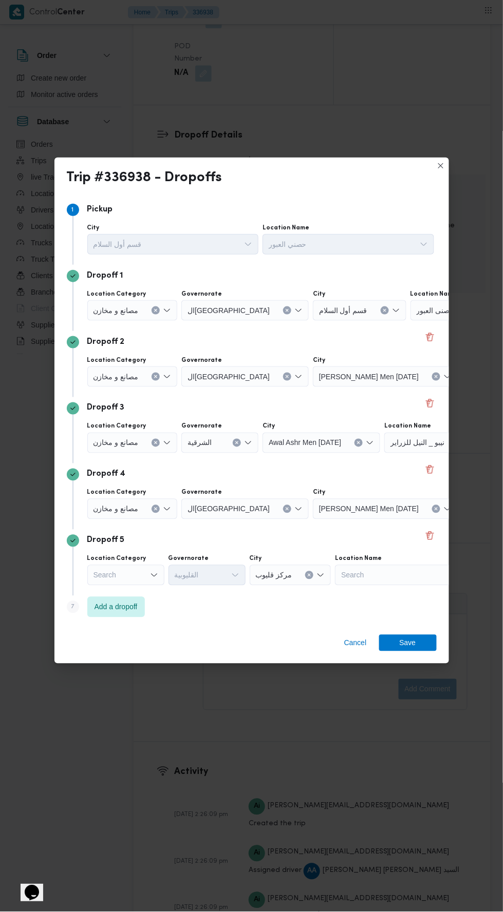
click at [416, 316] on span "حصنى العبور" at bounding box center [435, 309] width 38 height 11
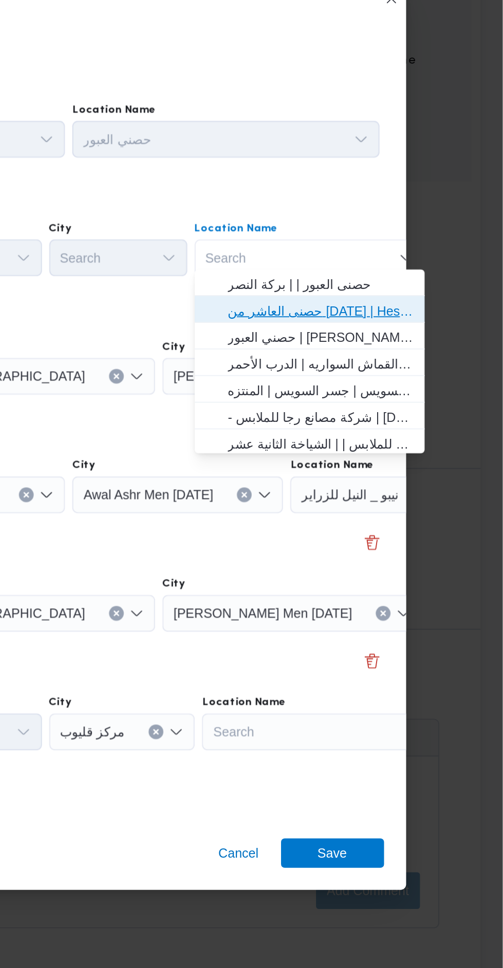
click at [430, 368] on span "حصنى العاشر من [DATE] | Hesni Textiles Factory | جزء من مدينة العاشر-مجاورات" at bounding box center [401, 365] width 104 height 12
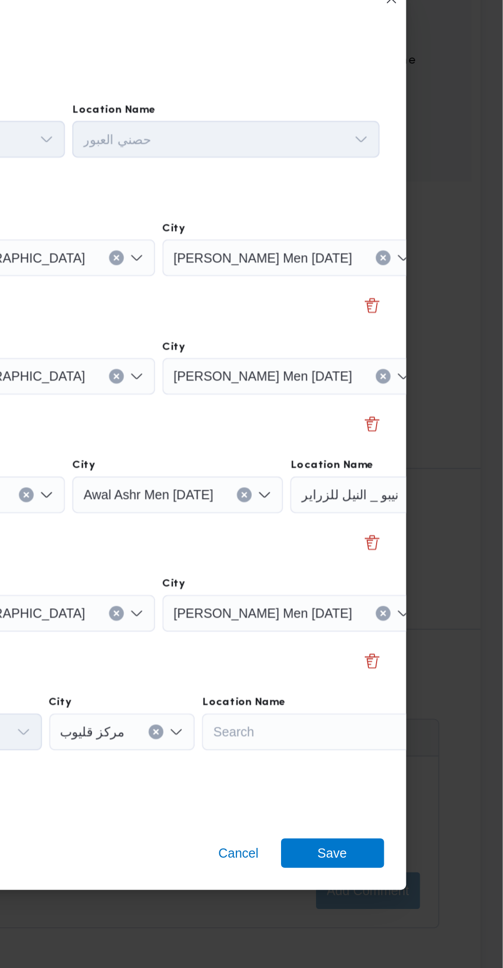
scroll to position [0, 76]
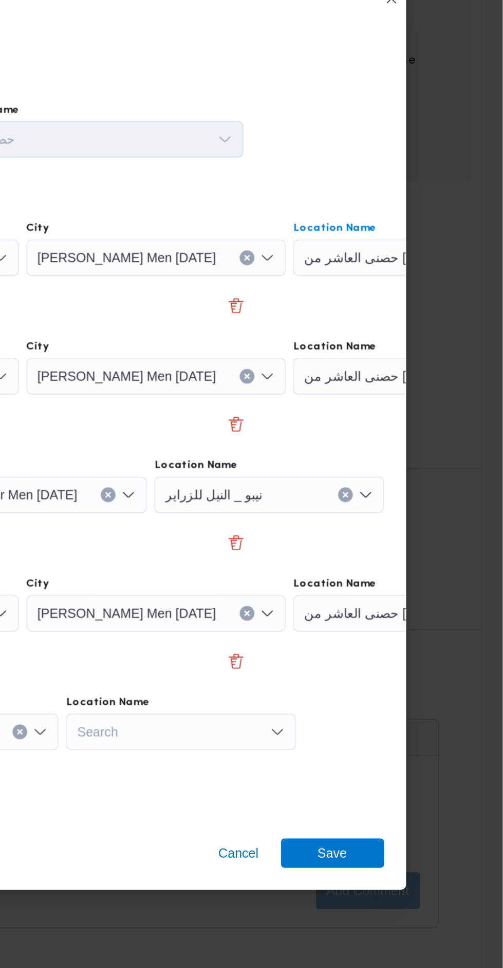
click at [408, 395] on div "حصنى العاشر من [DATE]" at bounding box center [450, 402] width 128 height 21
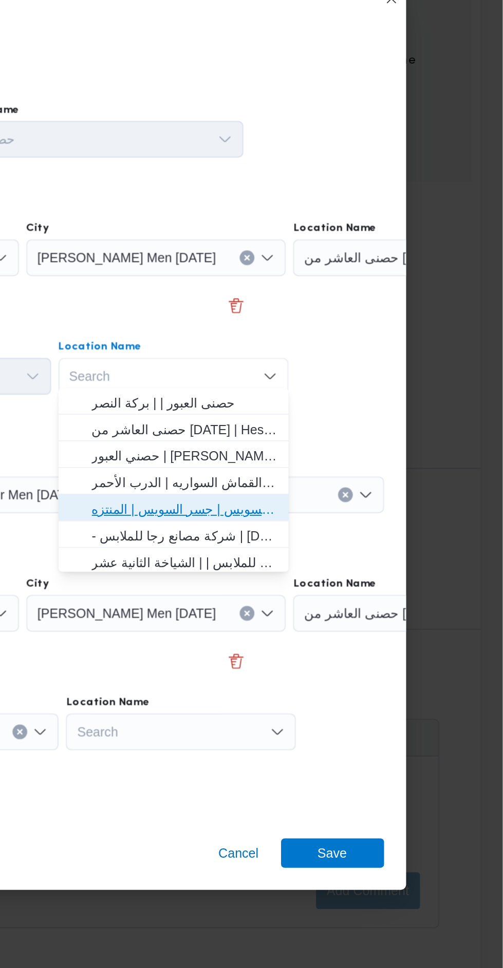
click at [373, 472] on span "حصني -جسر السويس | جسر السويس | المنتزه" at bounding box center [325, 476] width 104 height 12
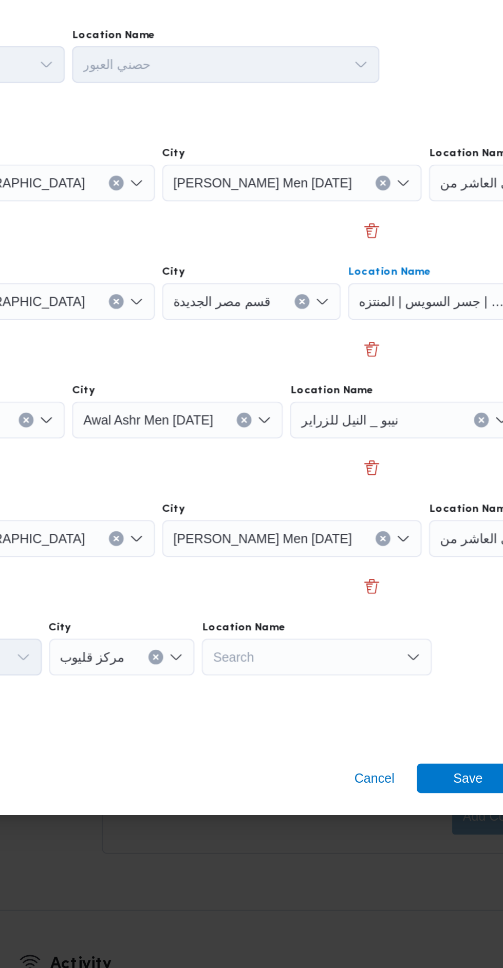
scroll to position [1301, 0]
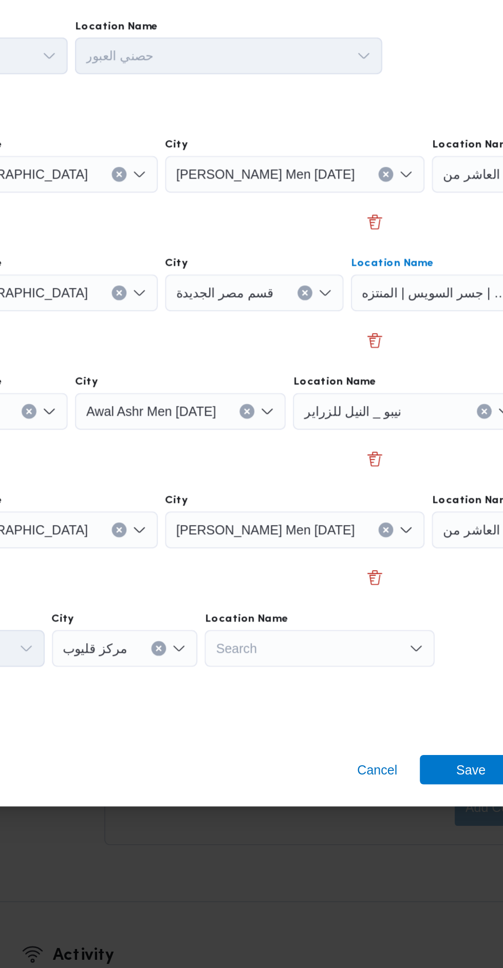
click at [394, 462] on div "نيبو _ النيل للزراير" at bounding box center [372, 468] width 128 height 21
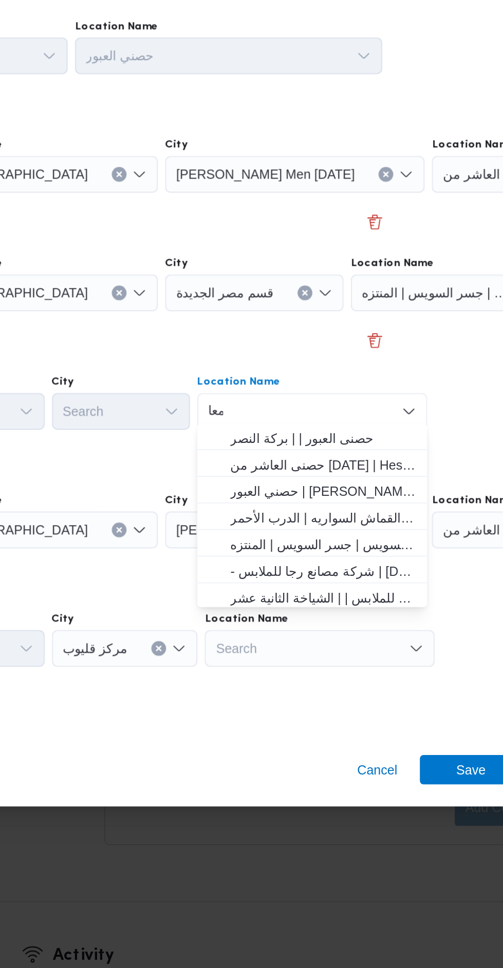
scroll to position [0, 0]
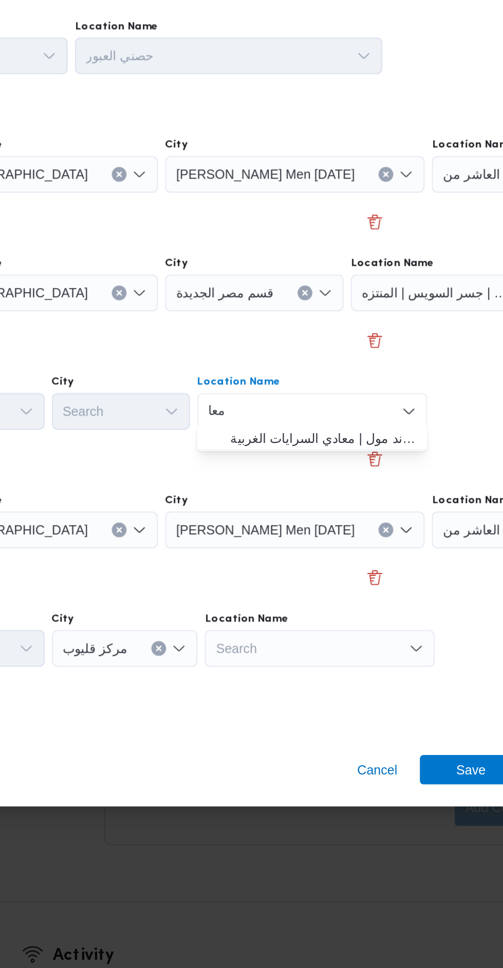
type input "معا"
click at [354, 483] on span "حصني -ال معا دي | ميدان المعادي جراند مول | معادي السرايات الغربية" at bounding box center [325, 483] width 104 height 12
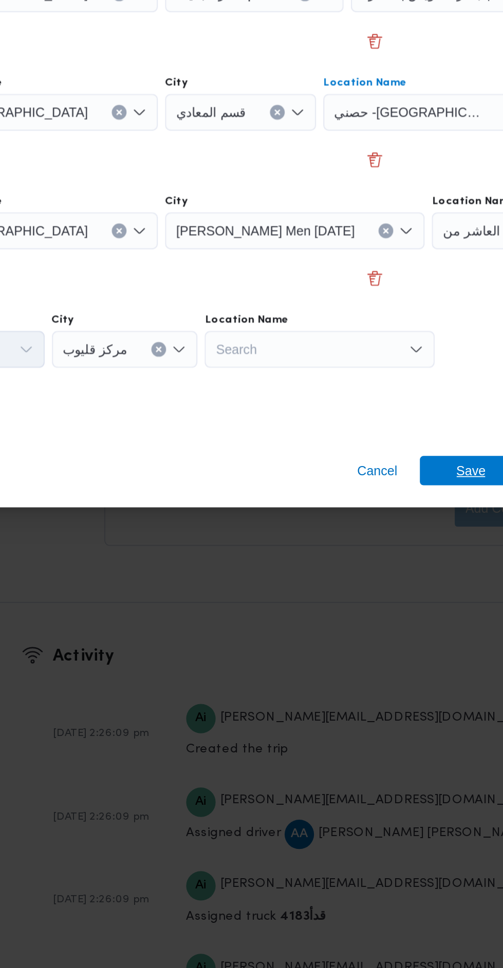
click at [408, 663] on span "Save" at bounding box center [407, 668] width 16 height 16
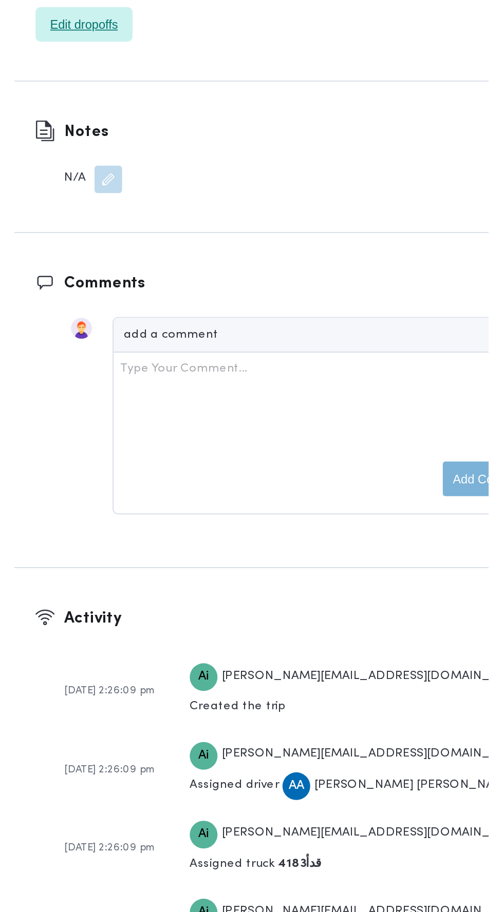
scroll to position [1301, 0]
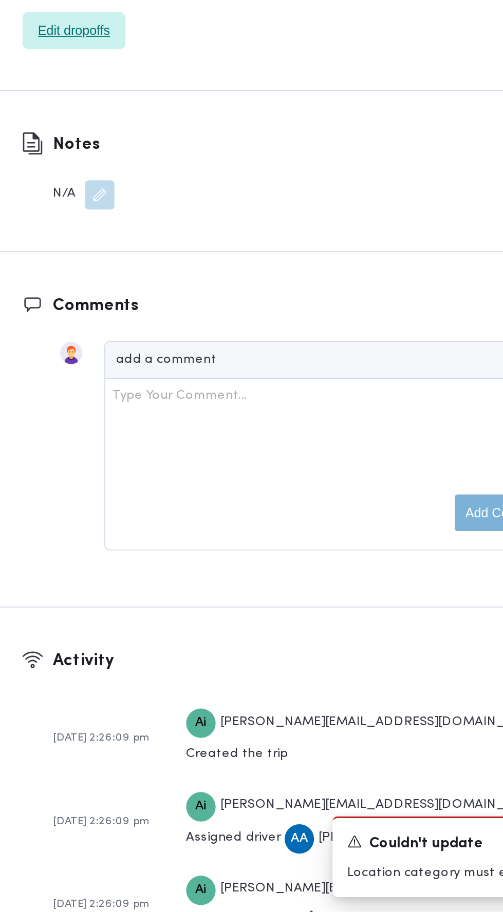
click at [194, 430] on span "Edit dropoffs" at bounding box center [186, 420] width 58 height 21
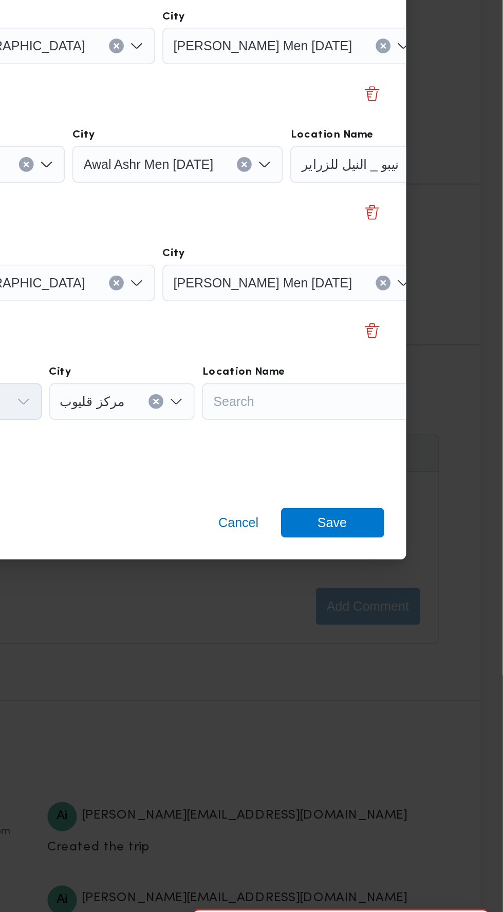
scroll to position [1301, 0]
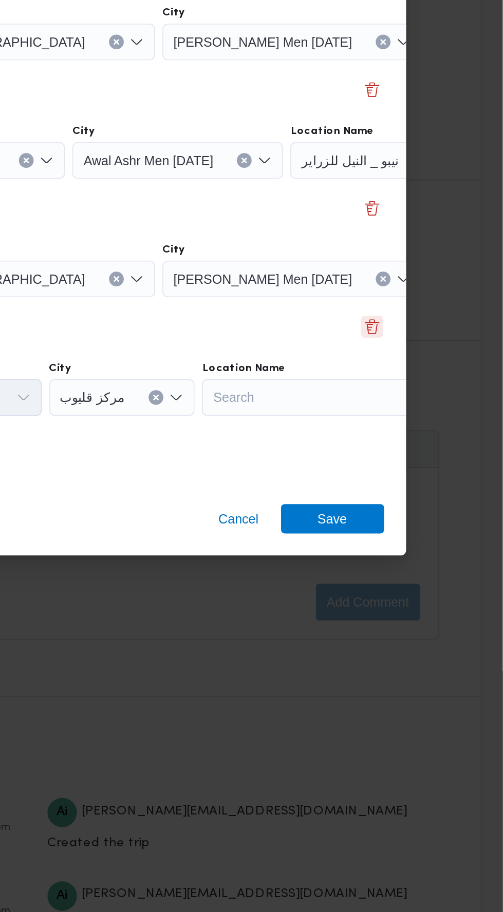
click at [429, 530] on button "Delete" at bounding box center [430, 536] width 12 height 12
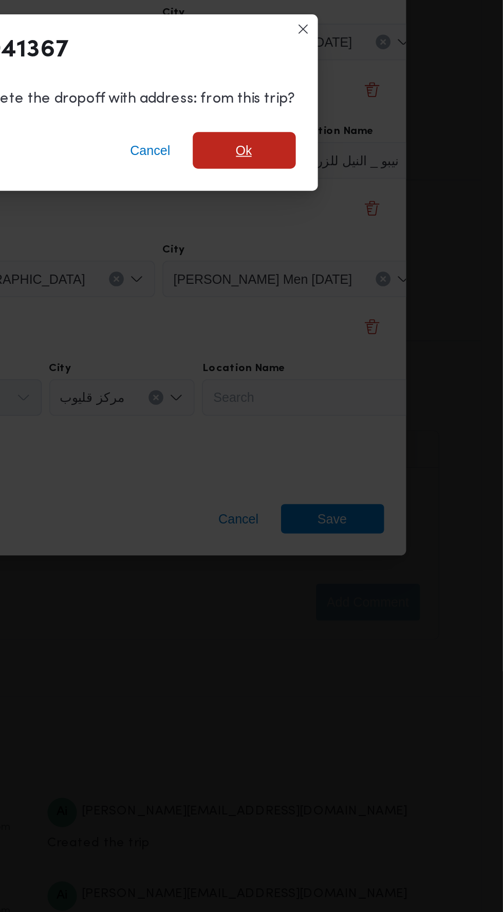
click at [371, 427] on span "Ok" at bounding box center [359, 437] width 58 height 21
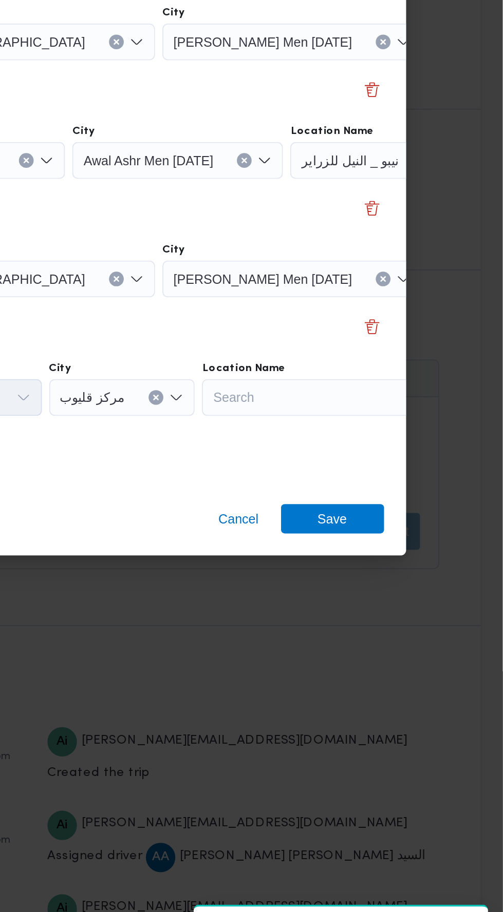
scroll to position [1288, 0]
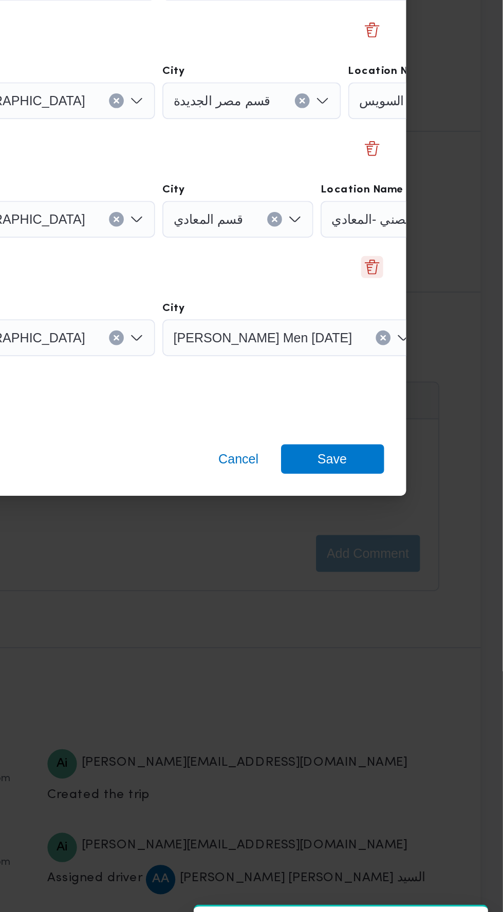
click at [431, 501] on button "Delete" at bounding box center [430, 503] width 12 height 12
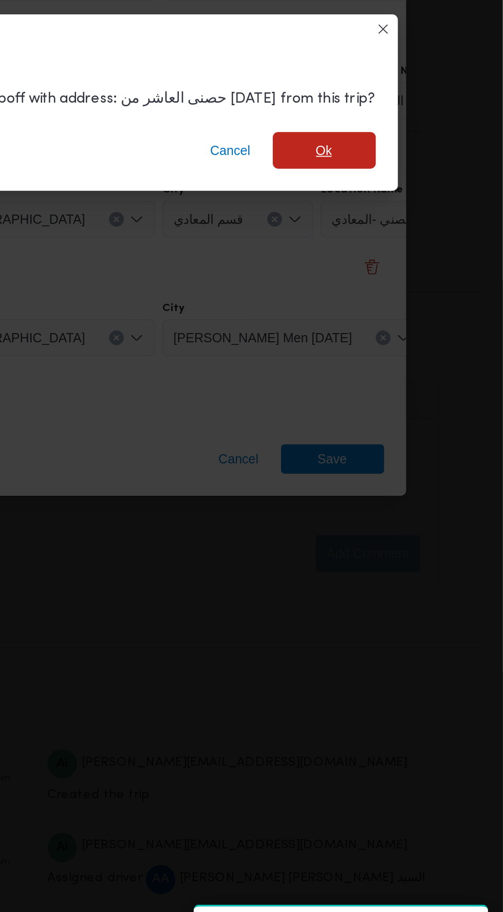
click at [404, 436] on span "Ok" at bounding box center [403, 437] width 58 height 21
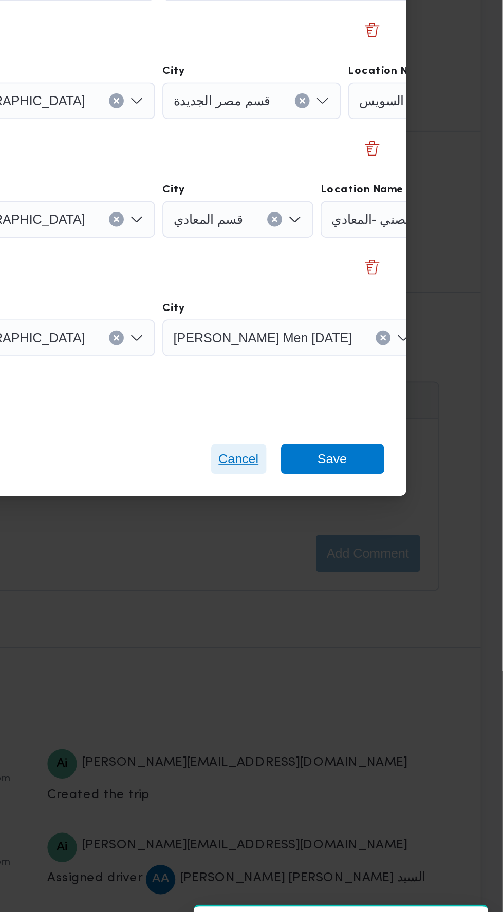
click at [352, 604] on span "Cancel" at bounding box center [355, 610] width 23 height 12
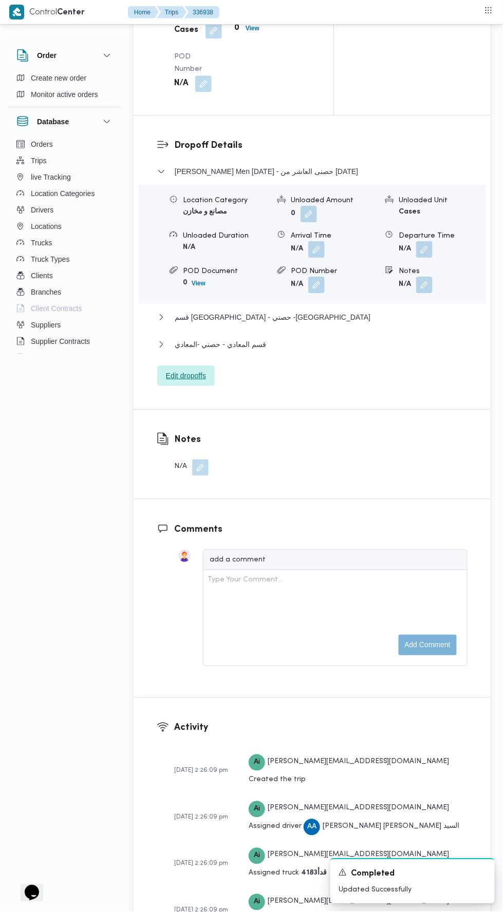
scroll to position [1252, 0]
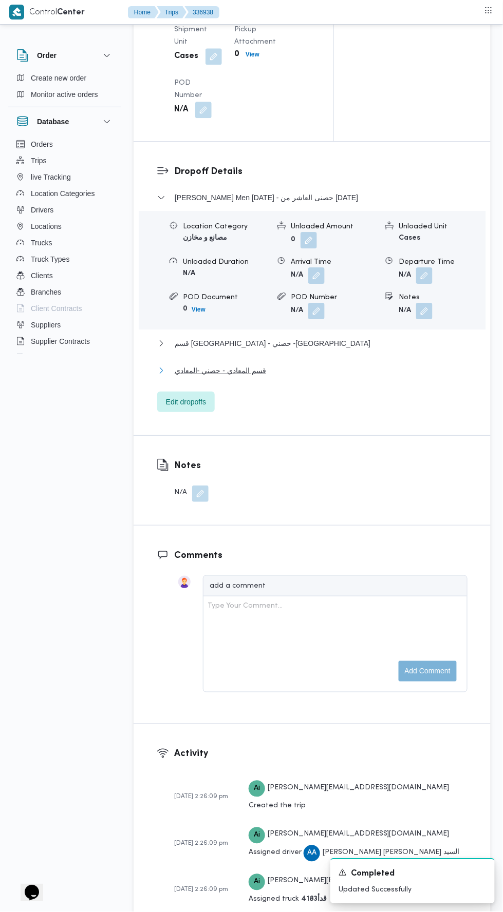
click at [304, 377] on button "قسم المعادي - حصني -المعادي" at bounding box center [312, 371] width 310 height 12
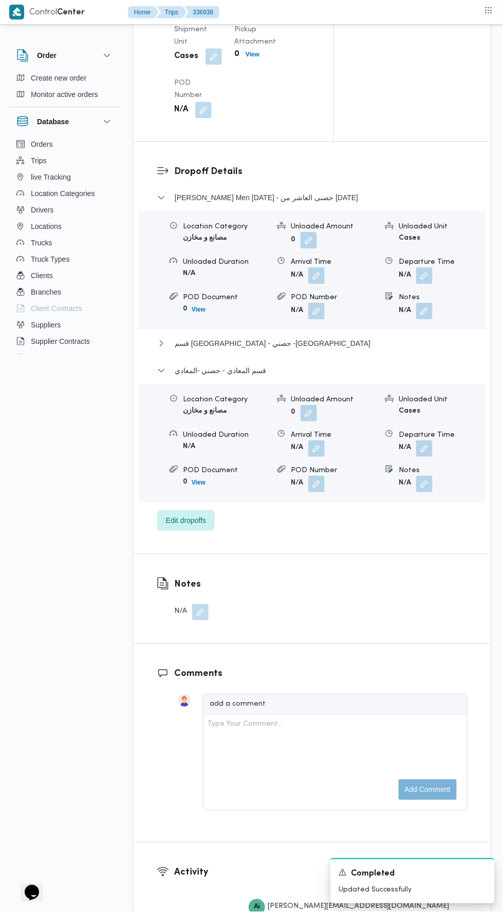
click at [420, 457] on button "button" at bounding box center [424, 449] width 16 height 16
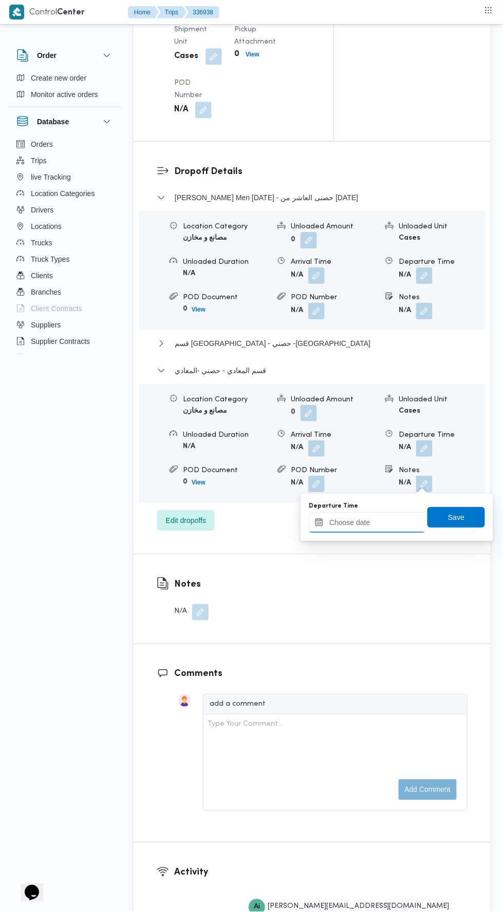
click at [384, 520] on input "Departure Time" at bounding box center [367, 522] width 117 height 21
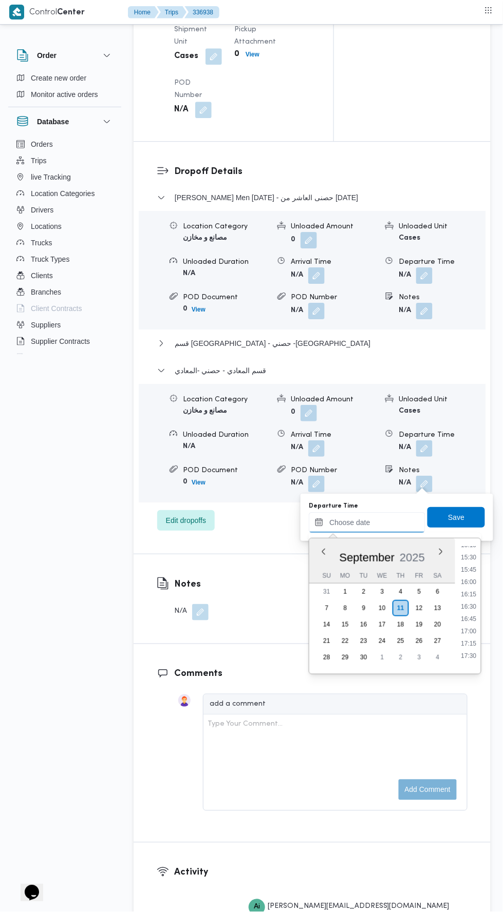
scroll to position [755, 0]
click at [469, 585] on li "16:00" at bounding box center [469, 585] width 24 height 10
type input "[DATE] 16:00"
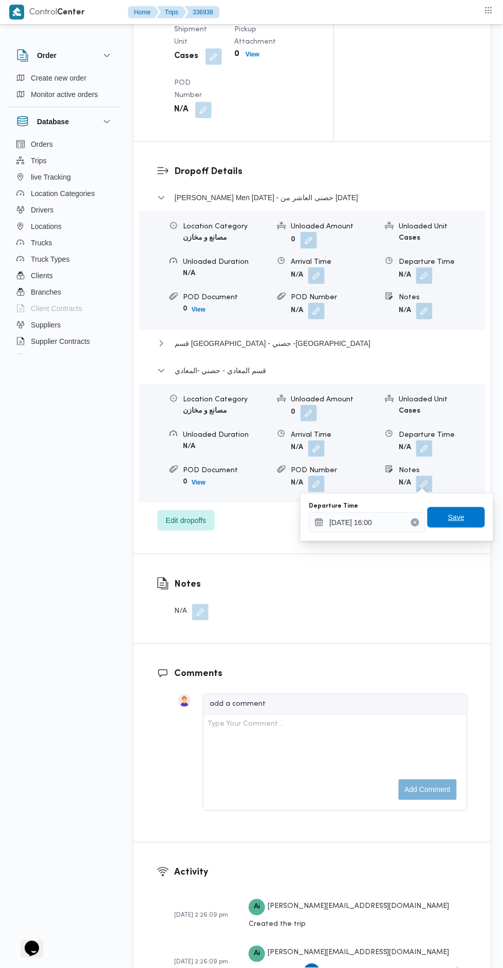
click at [475, 516] on span "Save" at bounding box center [456, 517] width 58 height 21
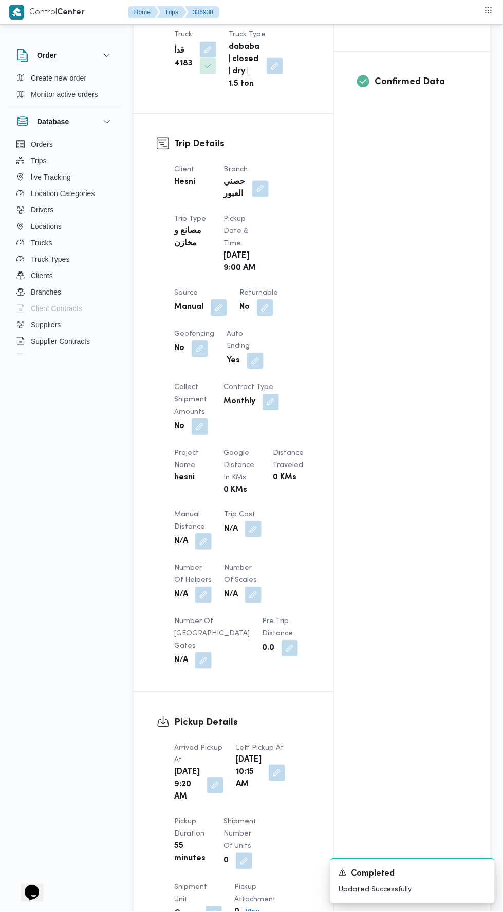
scroll to position [388, 0]
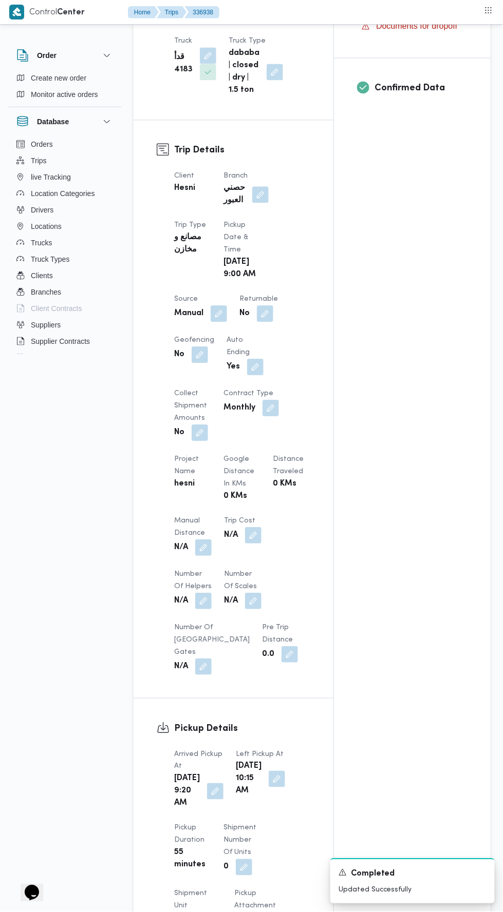
click at [201, 552] on button "button" at bounding box center [203, 548] width 16 height 16
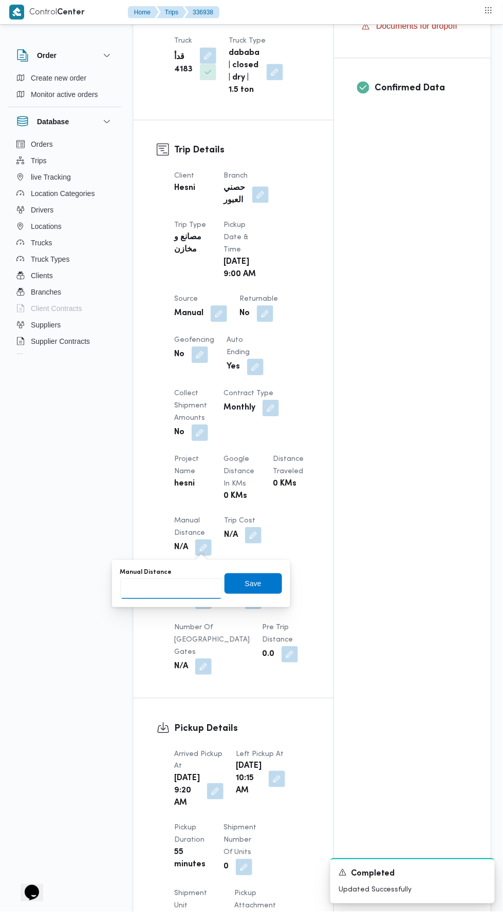
click at [195, 584] on input "Manual Distance" at bounding box center [171, 589] width 102 height 21
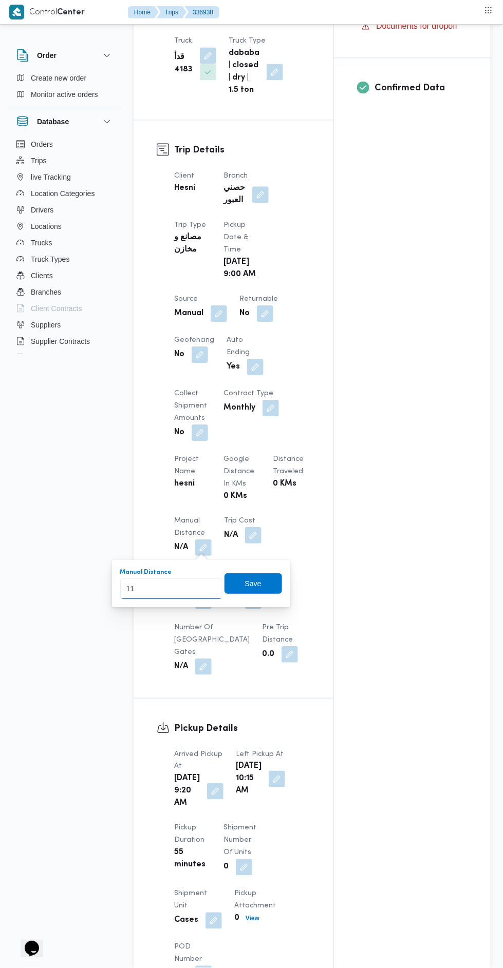
type input "115"
click at [264, 578] on span "Save" at bounding box center [253, 584] width 58 height 21
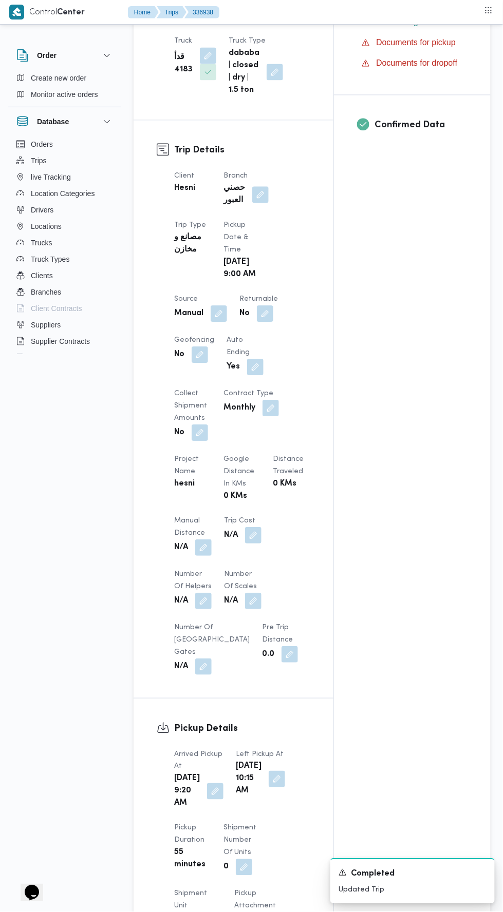
scroll to position [0, 0]
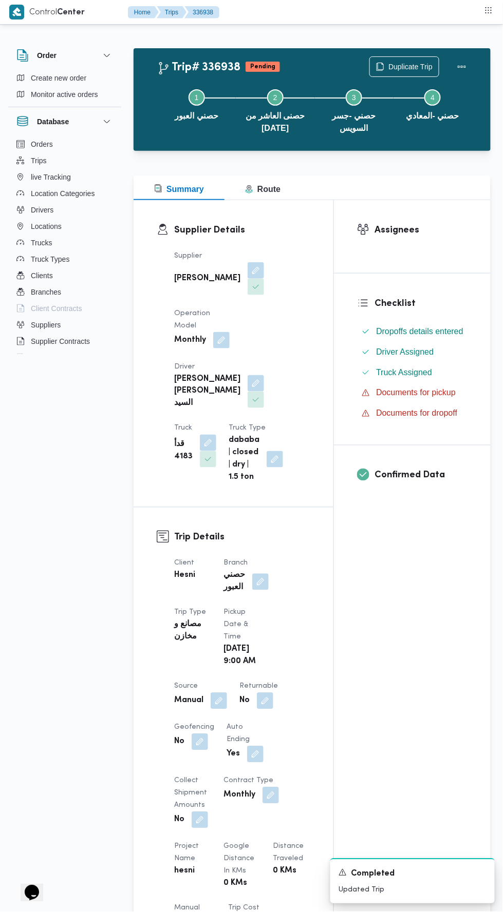
click at [466, 56] on div at bounding box center [461, 66] width 21 height 21
click at [467, 72] on button "Actions" at bounding box center [461, 66] width 21 height 21
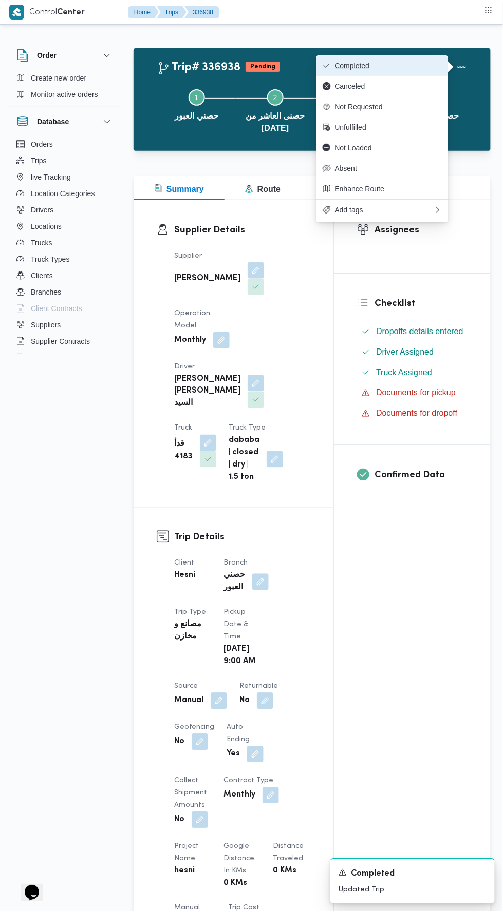
click at [439, 70] on button "Completed" at bounding box center [381, 65] width 131 height 21
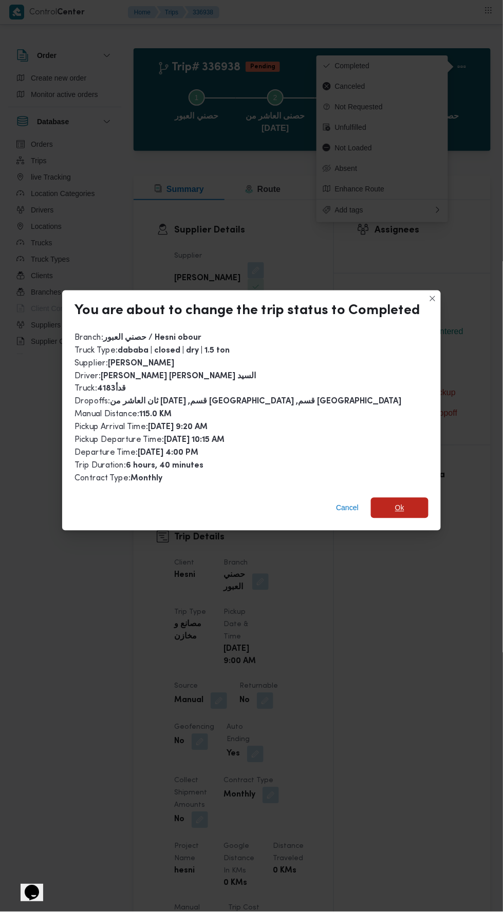
click at [410, 504] on span "Ok" at bounding box center [400, 508] width 58 height 21
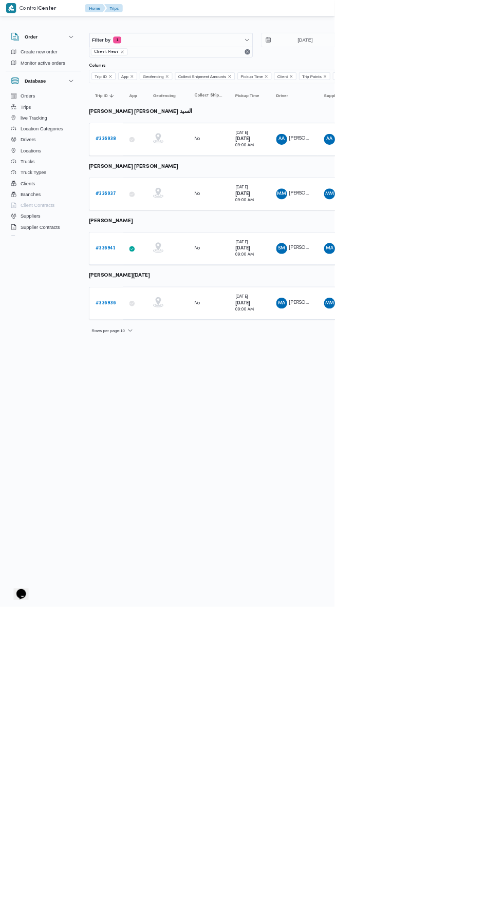
click at [162, 371] on b "# 336941" at bounding box center [158, 373] width 31 height 7
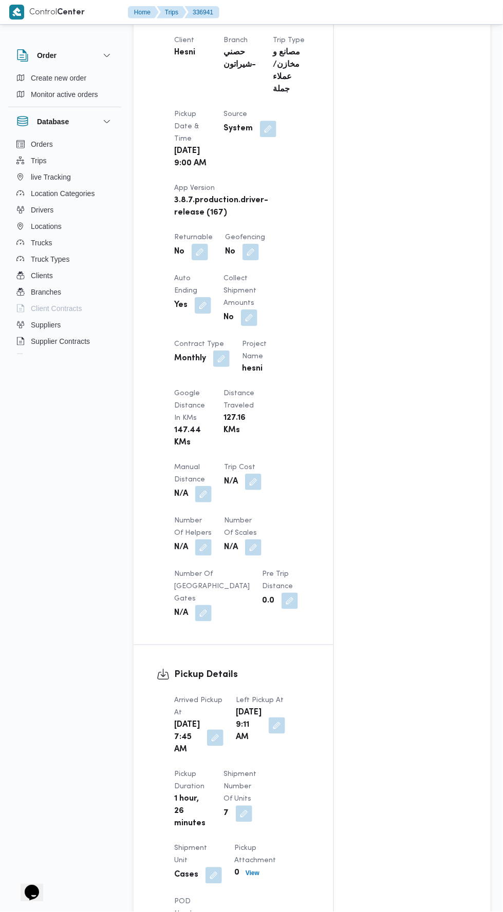
scroll to position [540, 0]
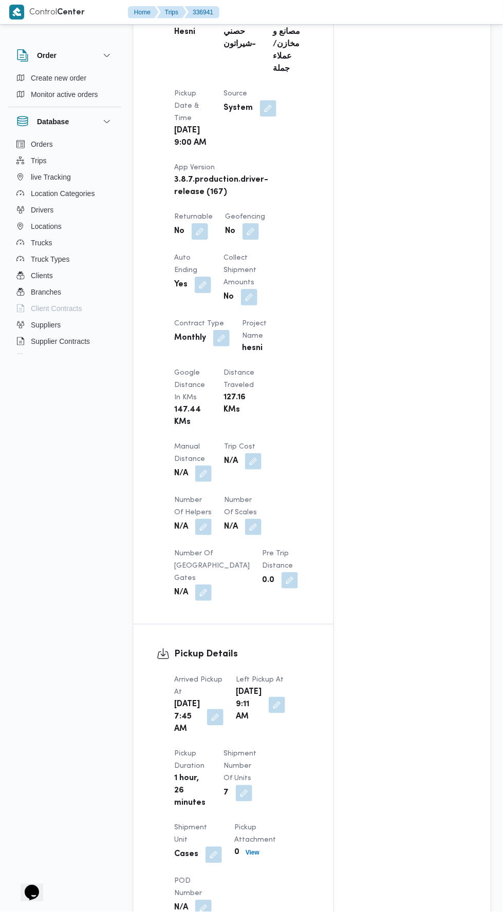
click at [208, 466] on button "button" at bounding box center [203, 474] width 16 height 16
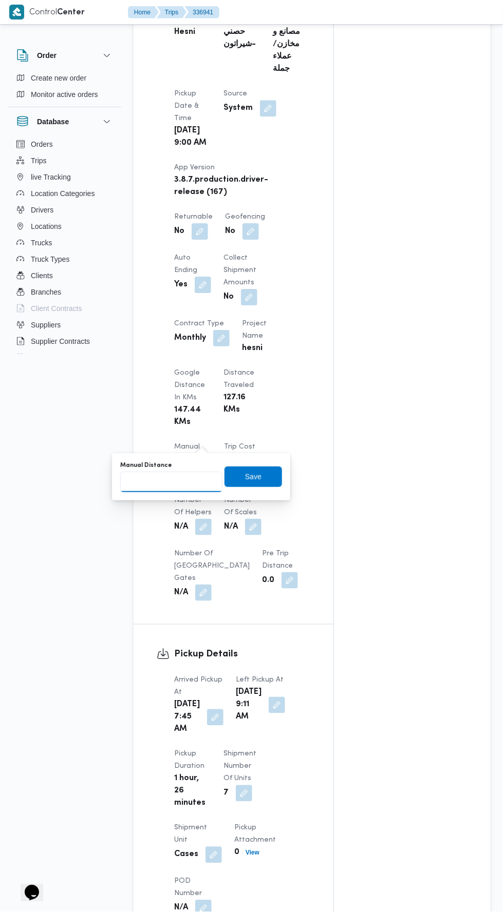
click at [203, 474] on input "Manual Distance" at bounding box center [171, 482] width 102 height 21
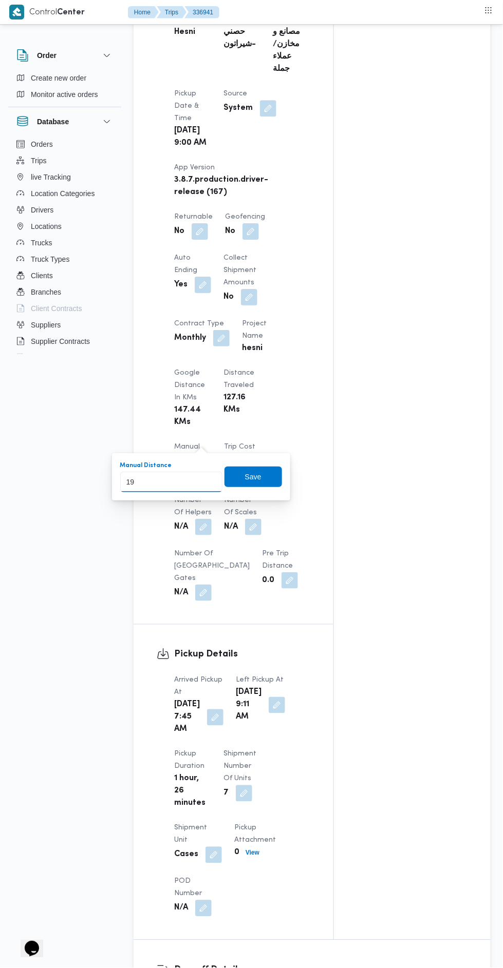
type input "194"
click at [258, 473] on span "Save" at bounding box center [253, 477] width 16 height 12
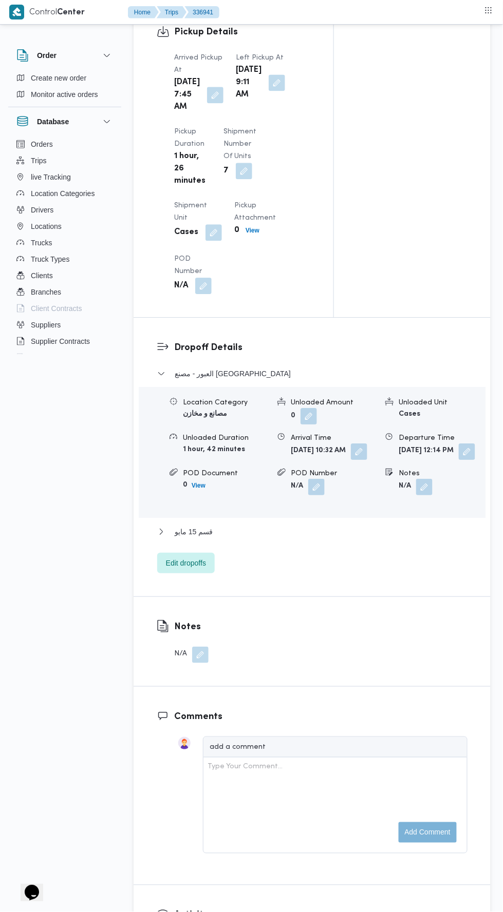
scroll to position [1159, 0]
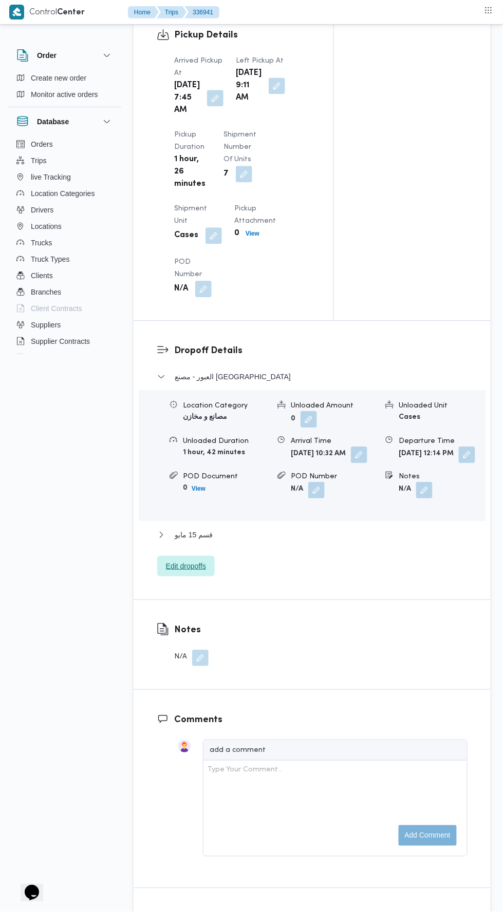
click at [201, 560] on span "Edit dropoffs" at bounding box center [186, 566] width 40 height 12
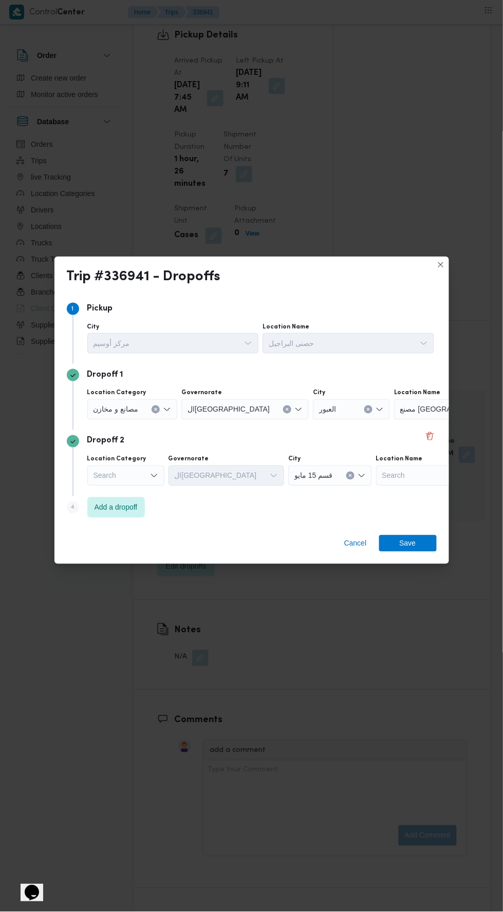
click at [406, 406] on div "مصنع [GEOGRAPHIC_DATA]" at bounding box center [458, 409] width 128 height 21
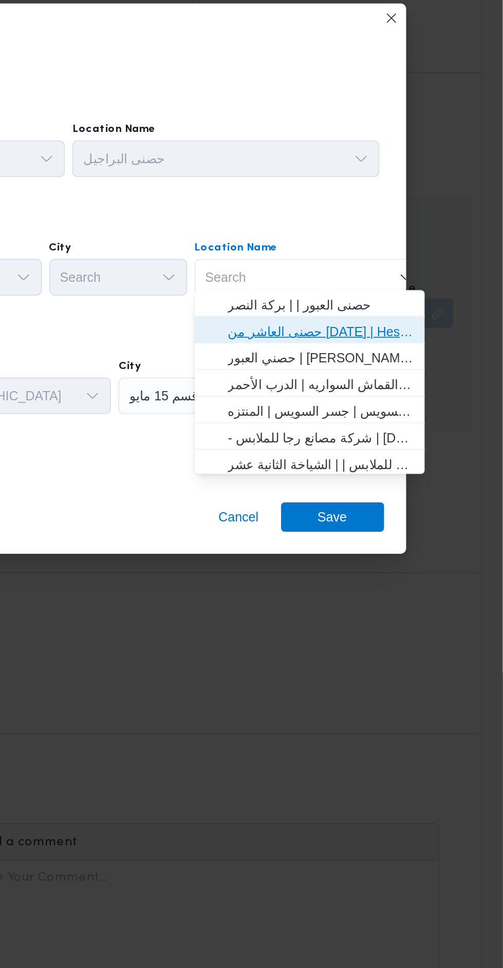
click at [441, 463] on span "حصنى العاشر من [DATE] | Hesni Textiles Factory | جزء من مدينة العاشر-مجاورات" at bounding box center [401, 465] width 104 height 12
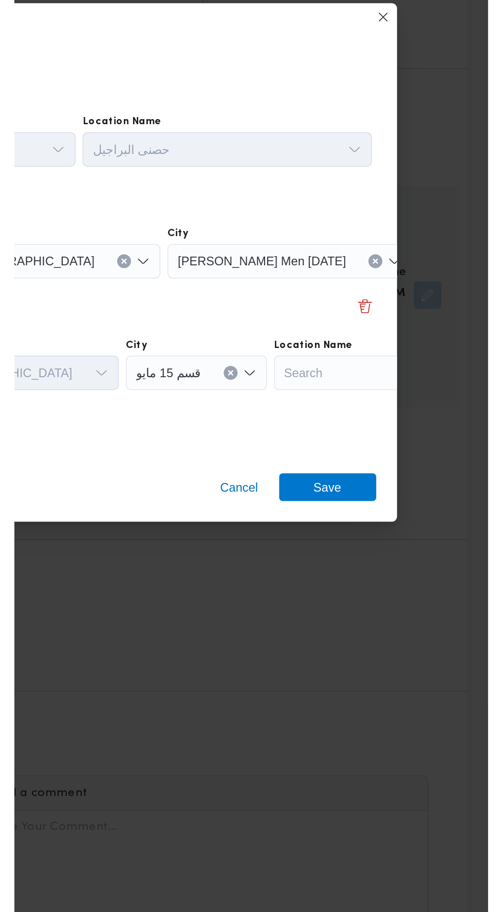
scroll to position [0, 76]
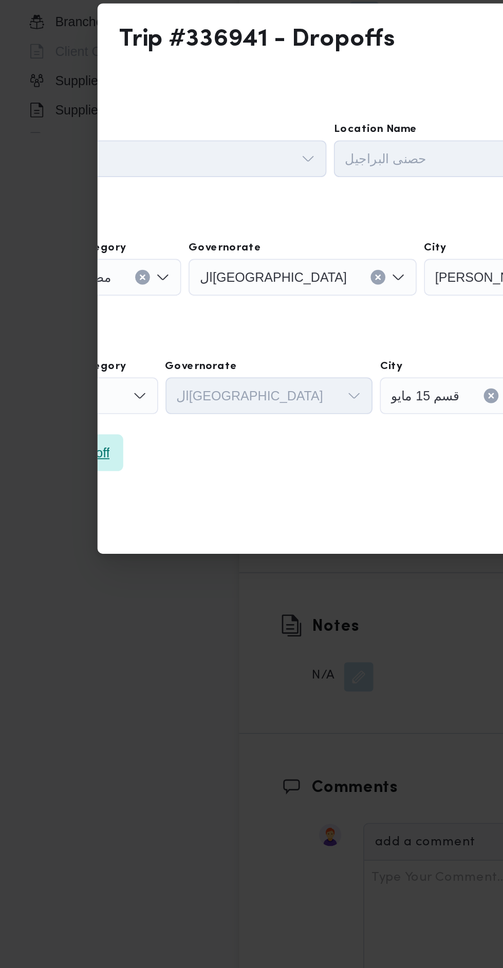
click at [69, 530] on span "Add a dropoff" at bounding box center [40, 533] width 58 height 21
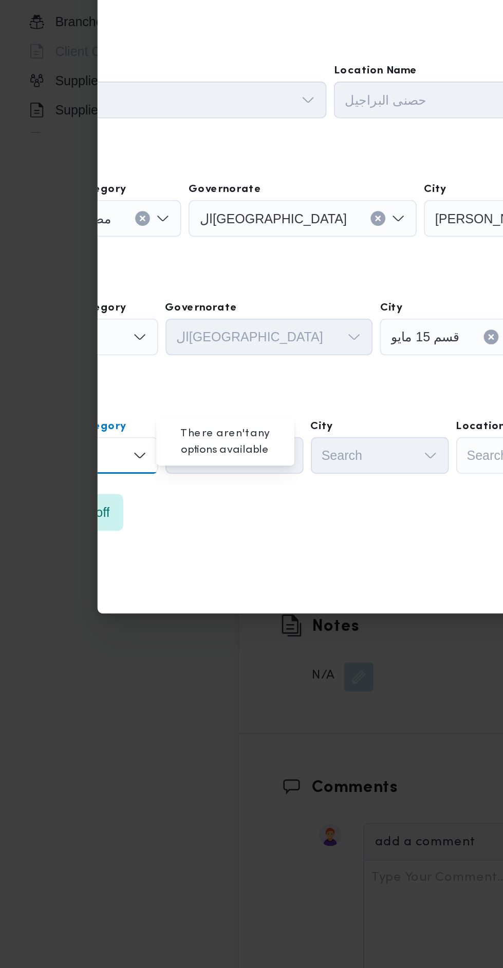
scroll to position [0, 0]
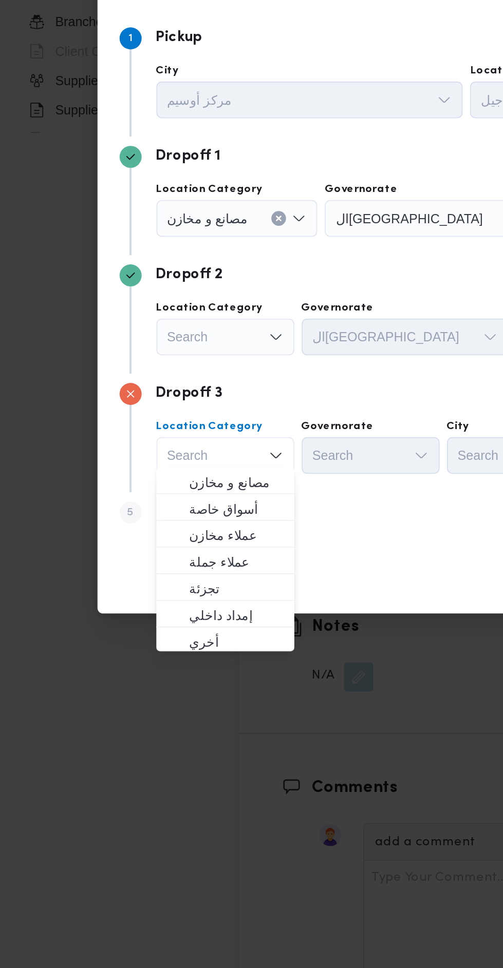
click at [152, 468] on icon "Open list of options" at bounding box center [154, 468] width 8 height 8
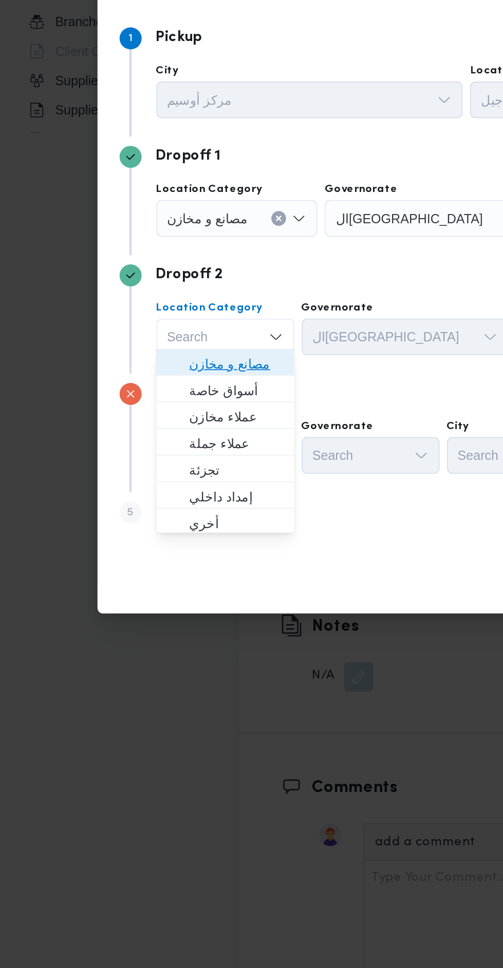
click at [150, 478] on span "مصانع و مخازن" at bounding box center [132, 483] width 52 height 12
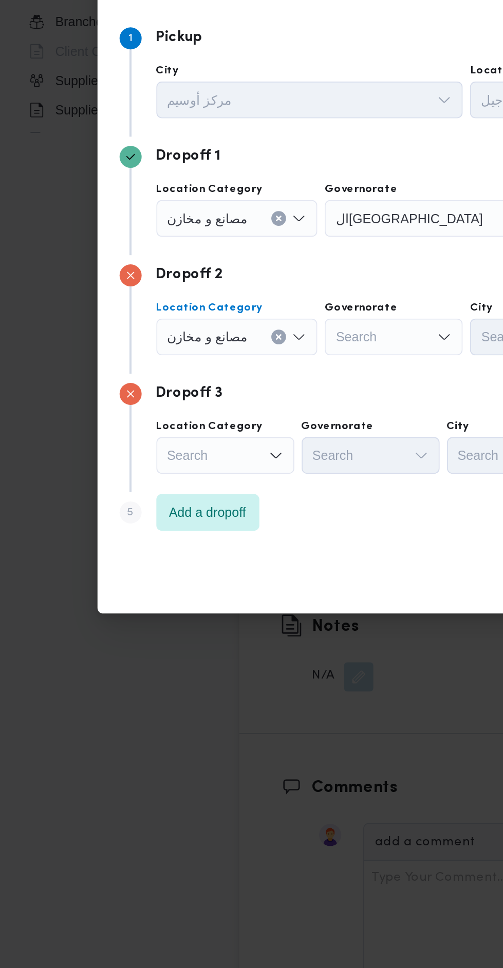
click at [143, 526] on div "Search" at bounding box center [125, 534] width 77 height 21
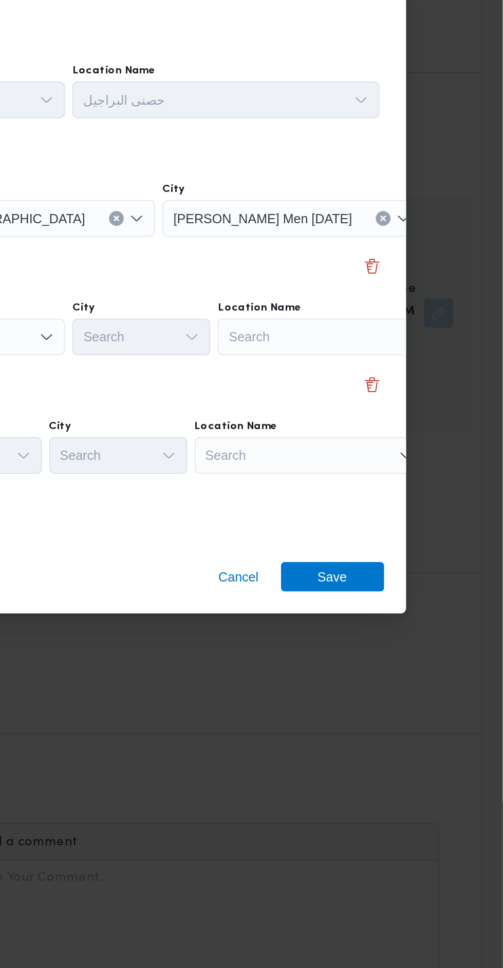
click at [424, 466] on div "Search" at bounding box center [408, 468] width 128 height 21
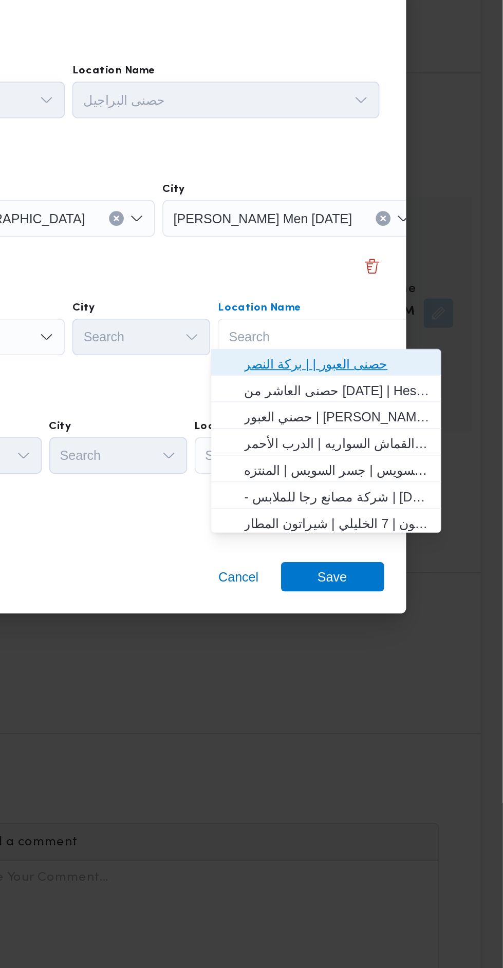
click at [441, 483] on span "حصنى العبور | | بركة النصر" at bounding box center [410, 483] width 104 height 12
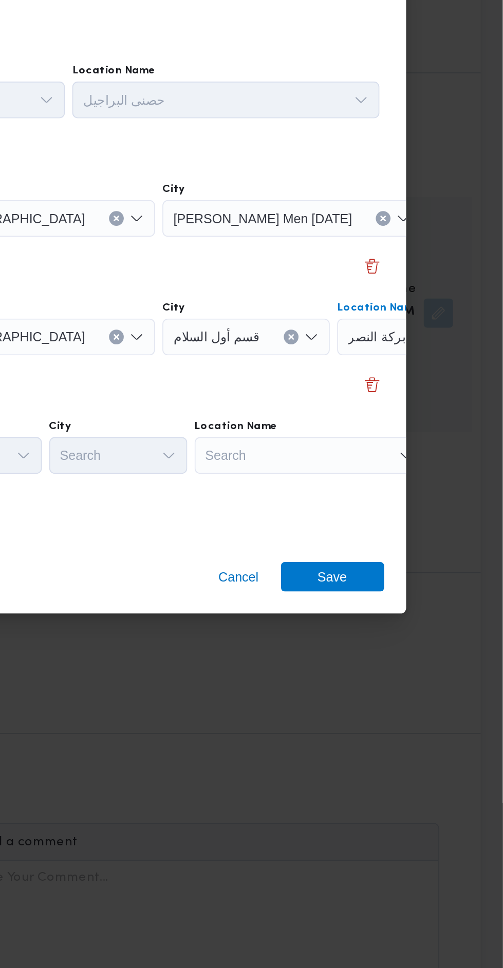
click at [383, 528] on div "Search" at bounding box center [395, 534] width 128 height 21
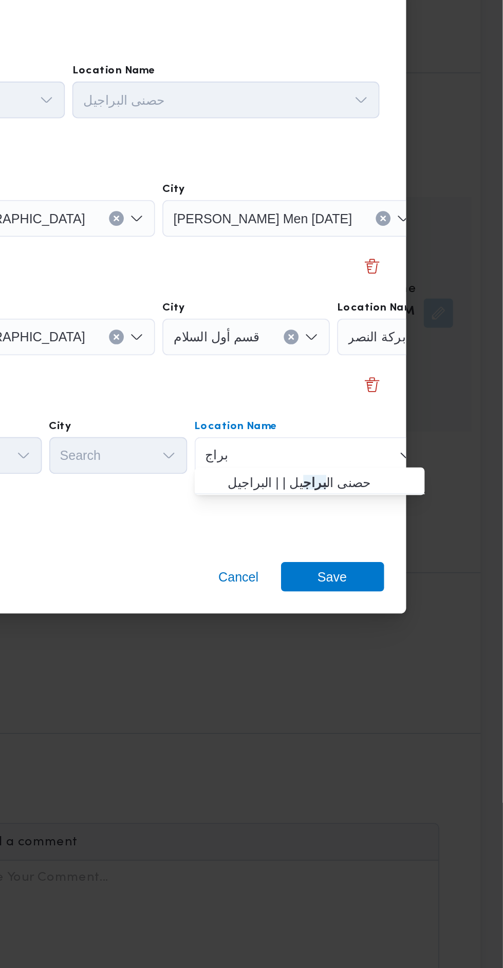
type input "براج"
click at [367, 547] on span "حصنى ال براج يل | | البراجيل" at bounding box center [401, 549] width 104 height 12
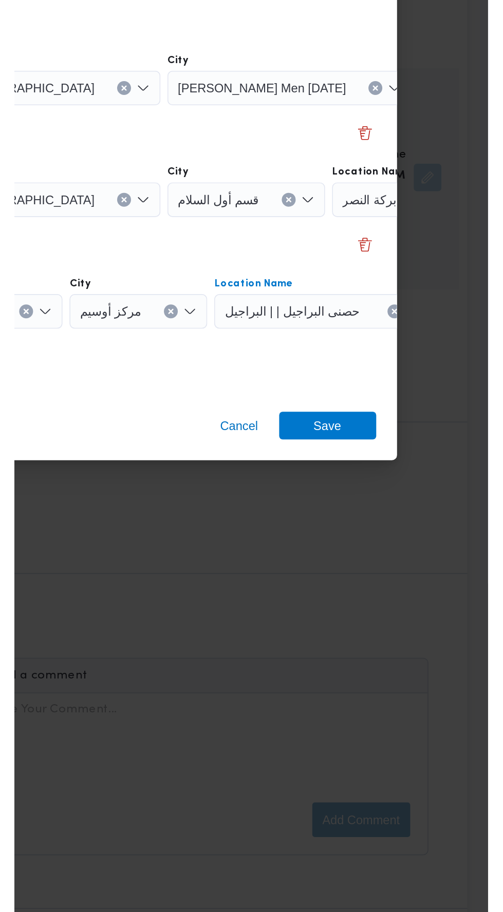
scroll to position [1159, 0]
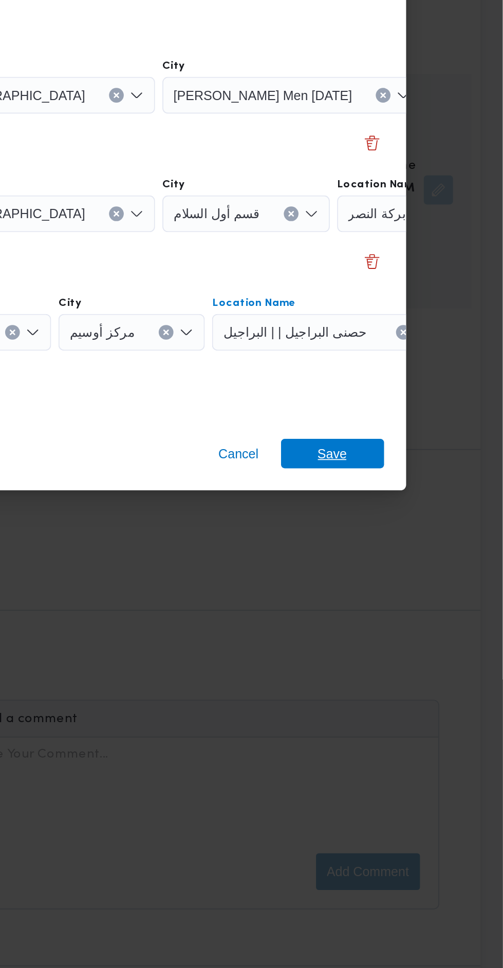
click at [423, 594] on span "Save" at bounding box center [408, 602] width 58 height 16
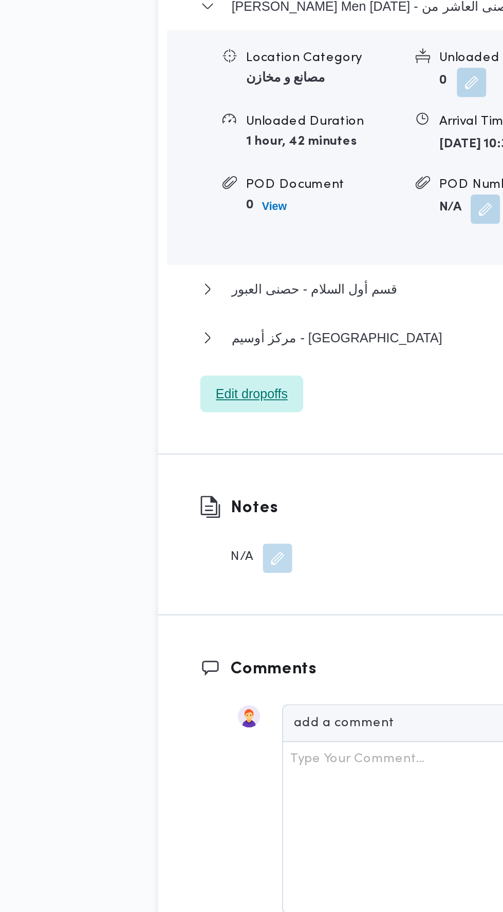
scroll to position [1147, 0]
